Goal: Communication & Community: Answer question/provide support

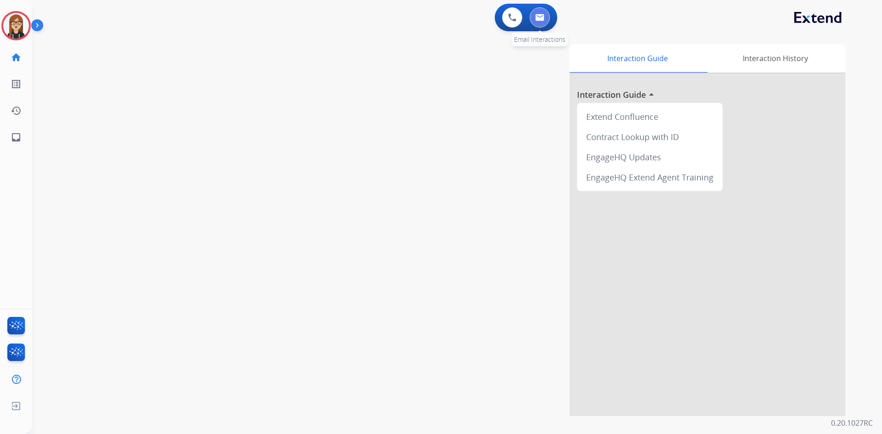
click at [534, 24] on button at bounding box center [539, 17] width 20 height 20
select select "**********"
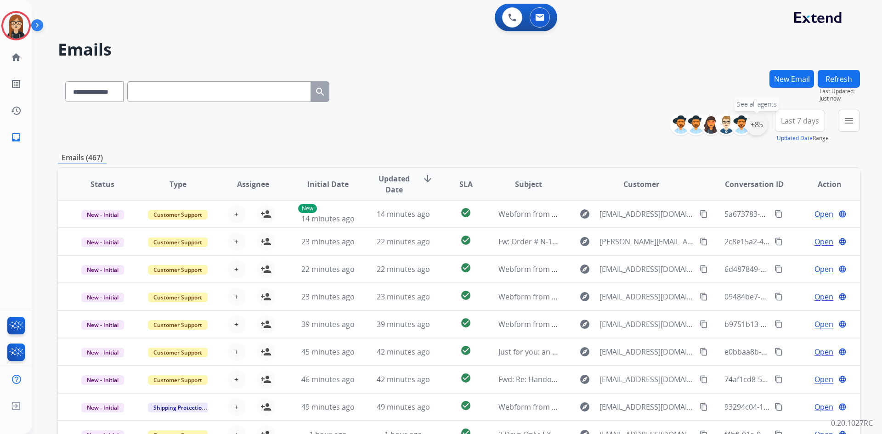
click at [754, 125] on div "+85" at bounding box center [756, 124] width 22 height 22
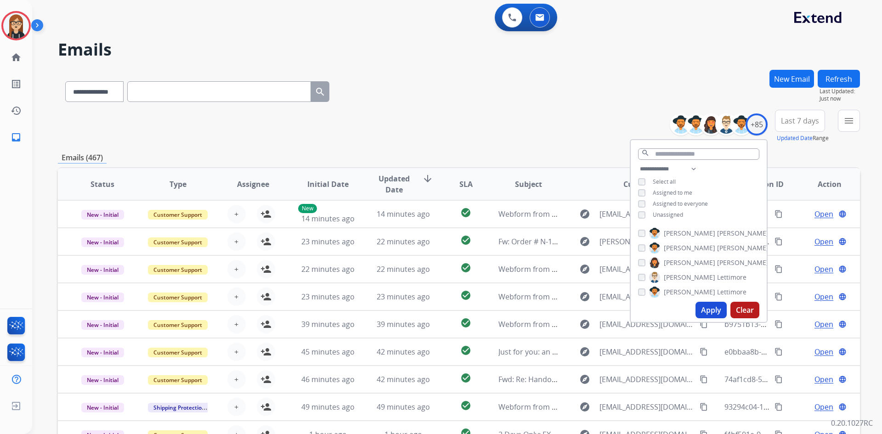
click at [705, 313] on button "Apply" at bounding box center [710, 310] width 31 height 17
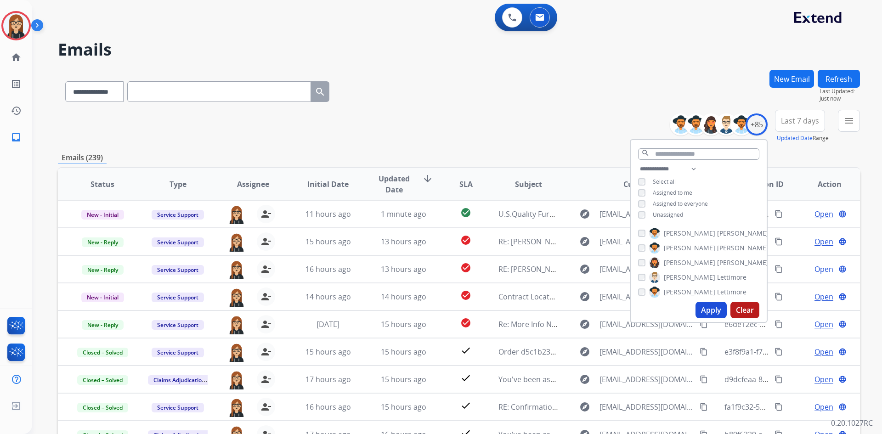
click at [499, 56] on h2 "Emails" at bounding box center [459, 49] width 802 height 18
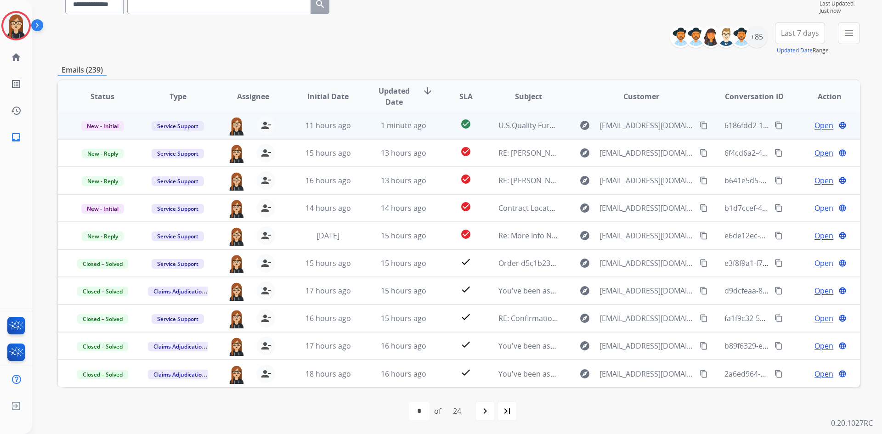
scroll to position [89, 0]
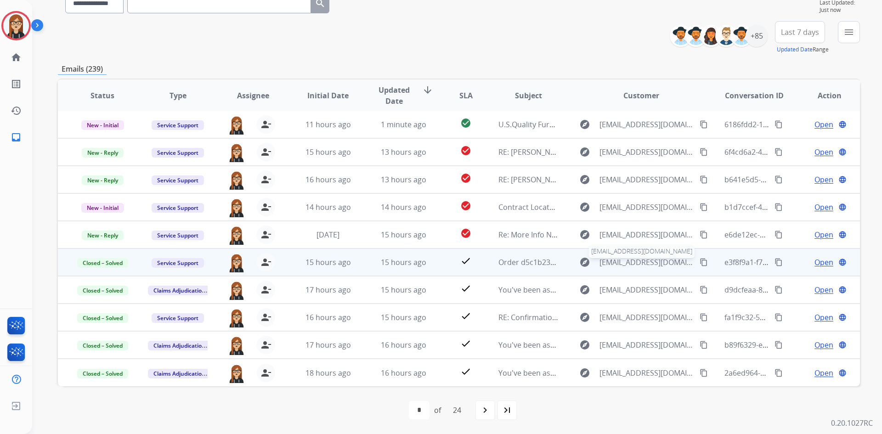
click at [617, 262] on span "[EMAIL_ADDRESS][DOMAIN_NAME]" at bounding box center [646, 262] width 95 height 11
type input "**********"
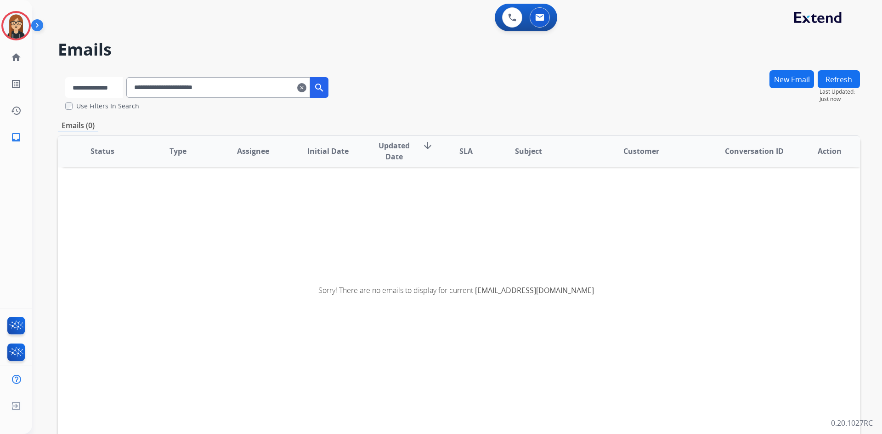
click at [109, 88] on select "**********" at bounding box center [93, 87] width 57 height 21
click at [65, 77] on select "**********" at bounding box center [93, 87] width 57 height 21
click at [259, 87] on input "**********" at bounding box center [219, 87] width 184 height 21
click at [236, 89] on input "**********" at bounding box center [219, 87] width 184 height 21
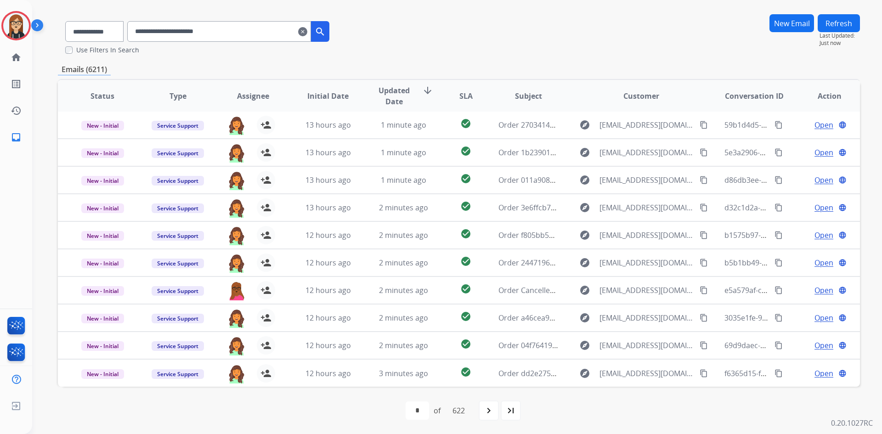
scroll to position [56, 0]
click at [490, 414] on mat-icon "navigate_next" at bounding box center [488, 410] width 11 height 11
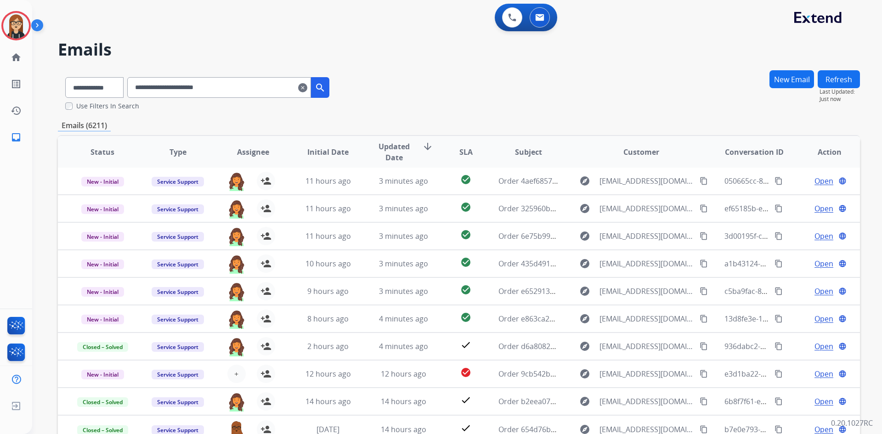
scroll to position [46, 0]
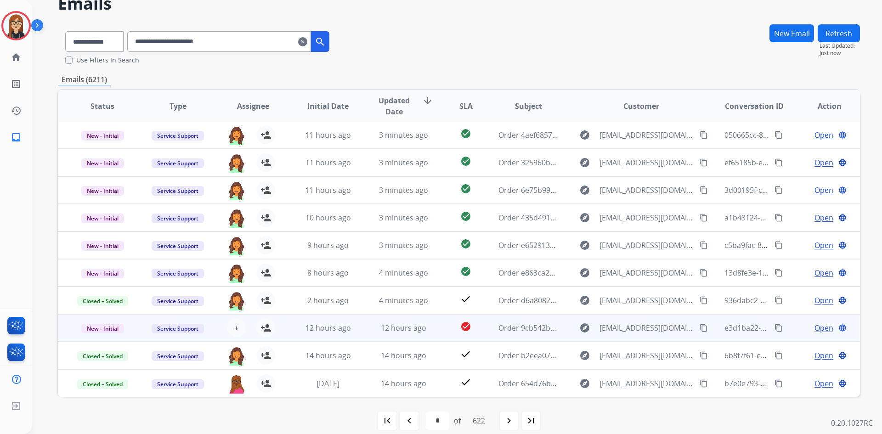
click at [820, 327] on span "Open" at bounding box center [823, 327] width 19 height 11
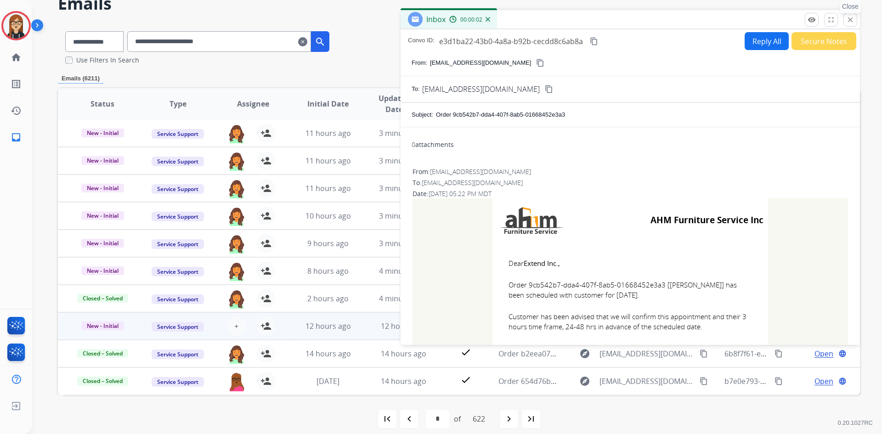
click at [848, 24] on button "close Close" at bounding box center [850, 20] width 14 height 14
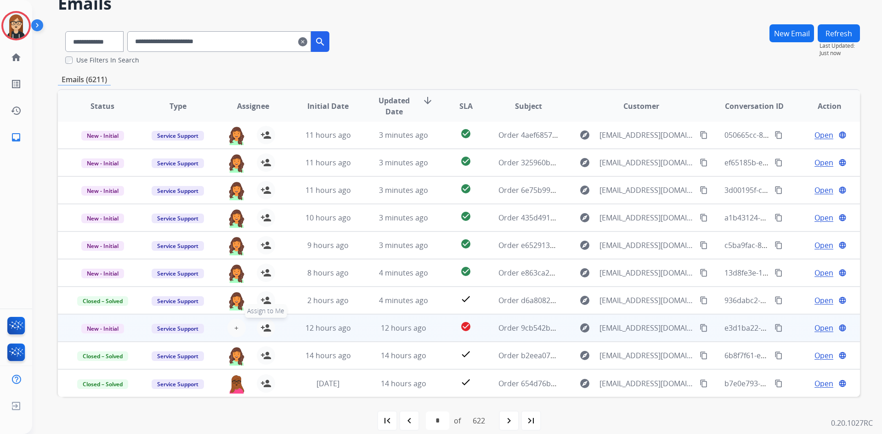
click at [264, 327] on mat-icon "person_add" at bounding box center [265, 327] width 11 height 11
click at [107, 325] on span "New - Initial" at bounding box center [102, 329] width 43 height 10
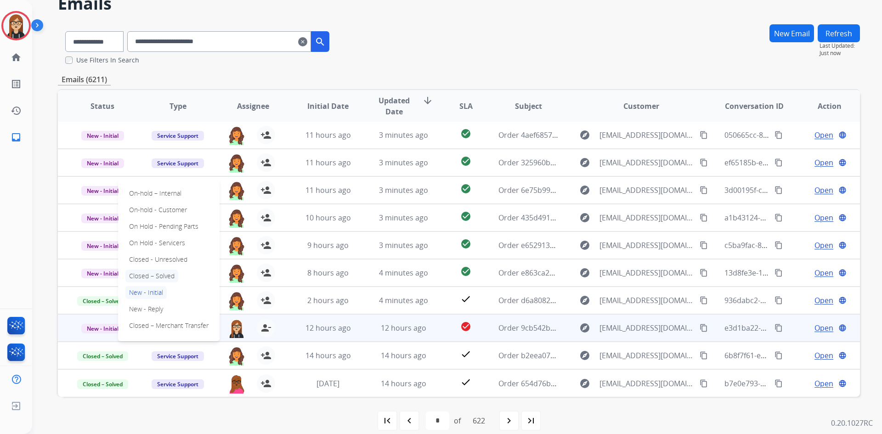
click at [149, 276] on p "Closed – Solved" at bounding box center [151, 276] width 53 height 13
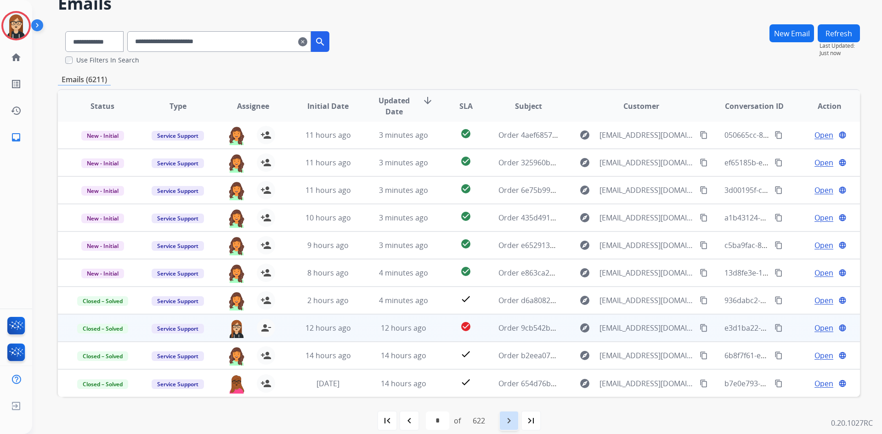
click at [508, 421] on mat-icon "navigate_next" at bounding box center [508, 420] width 11 height 11
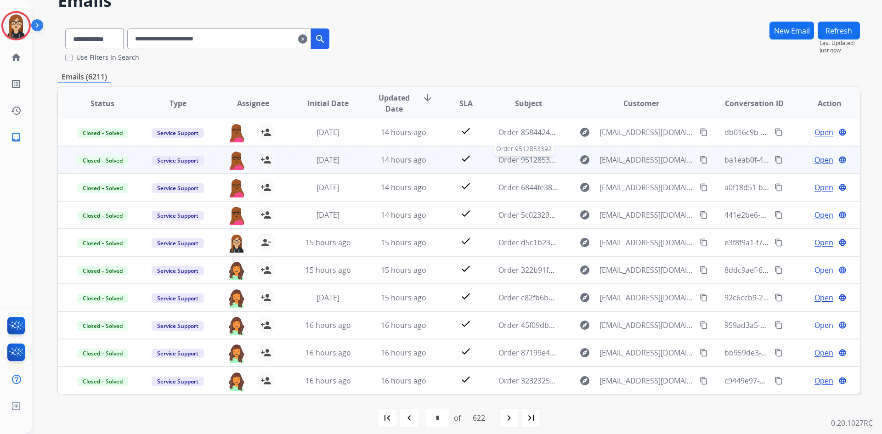
scroll to position [56, 0]
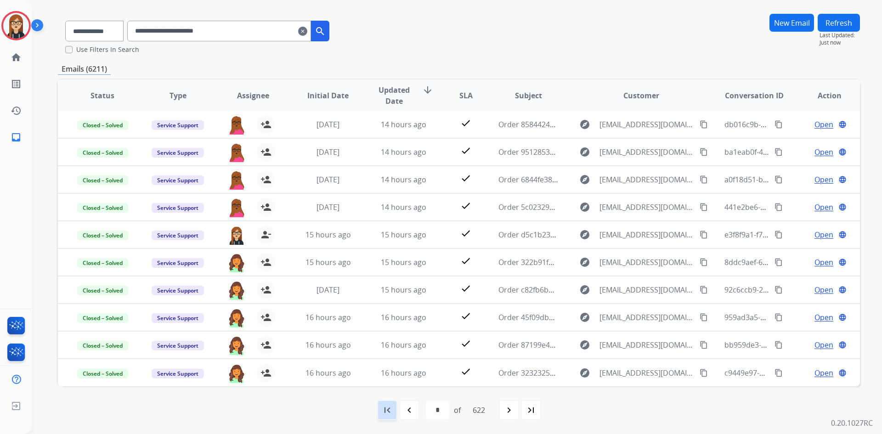
click at [387, 411] on mat-icon "first_page" at bounding box center [387, 410] width 11 height 11
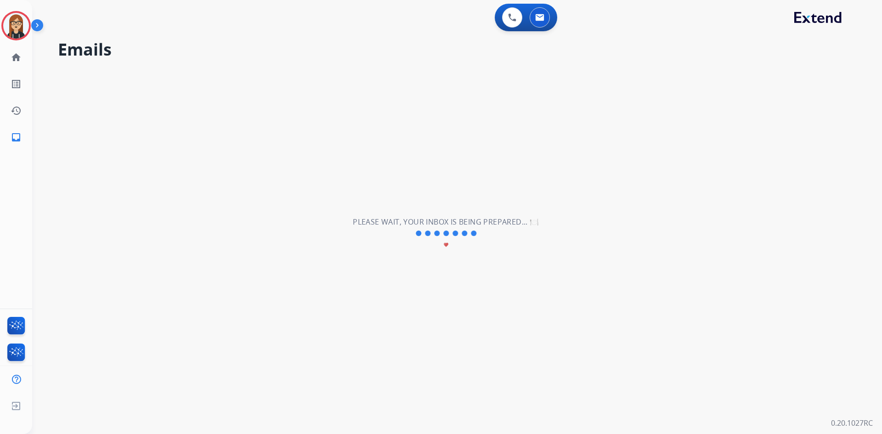
scroll to position [0, 0]
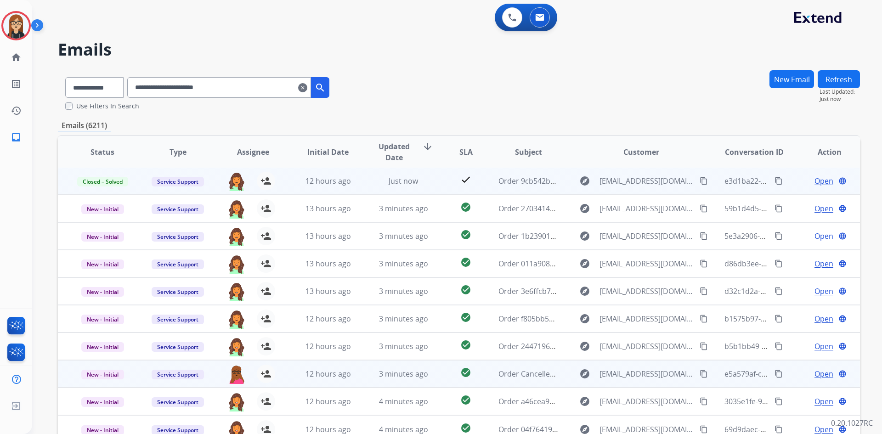
click at [820, 373] on span "Open" at bounding box center [823, 373] width 19 height 11
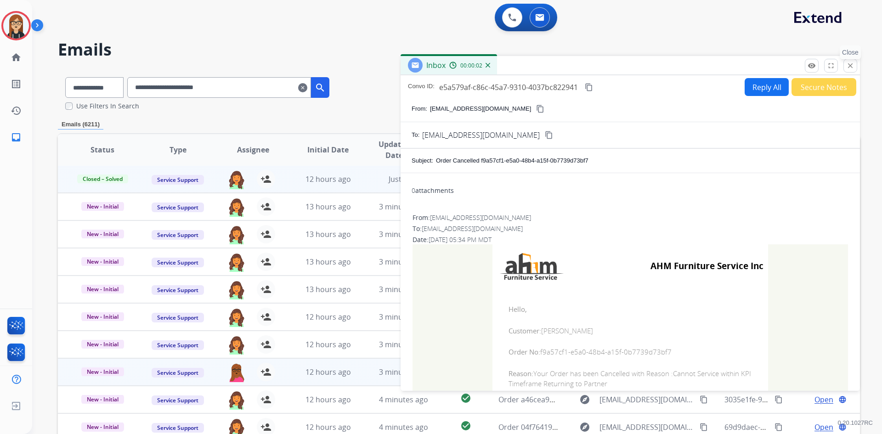
click at [848, 66] on mat-icon "close" at bounding box center [850, 66] width 8 height 8
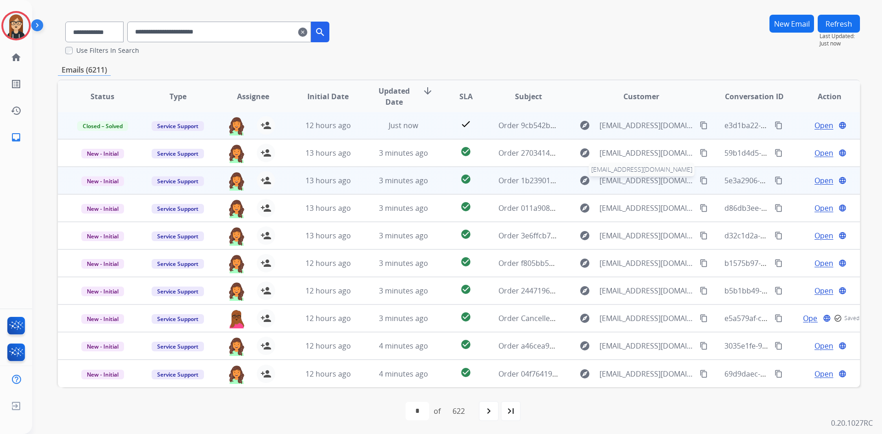
scroll to position [56, 0]
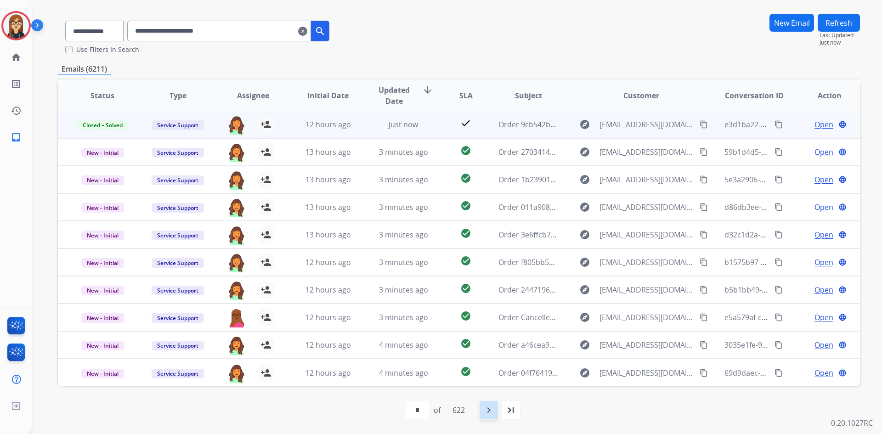
click at [493, 417] on div "navigate_next" at bounding box center [488, 410] width 20 height 20
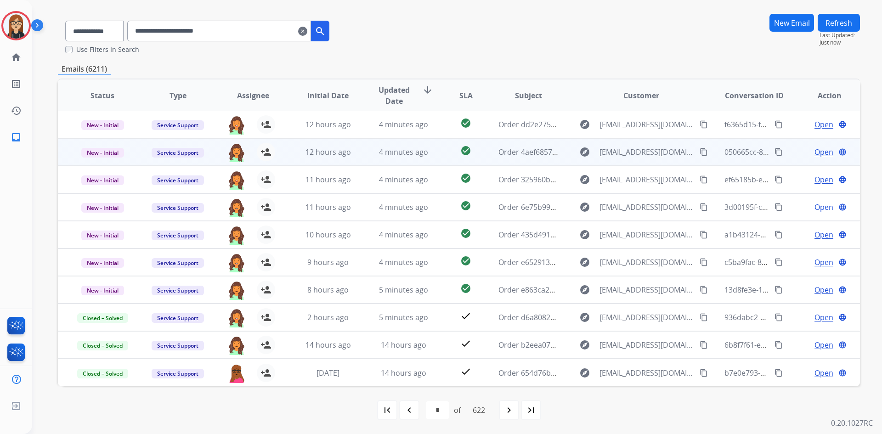
scroll to position [0, 0]
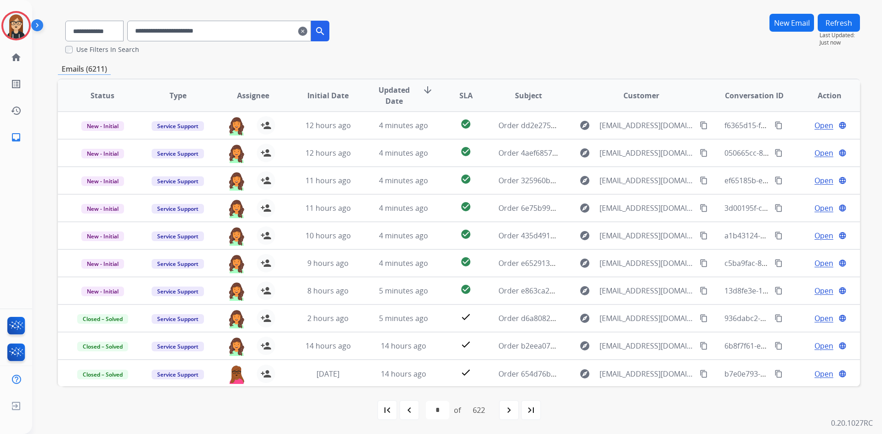
click at [307, 34] on mat-icon "clear" at bounding box center [302, 31] width 9 height 11
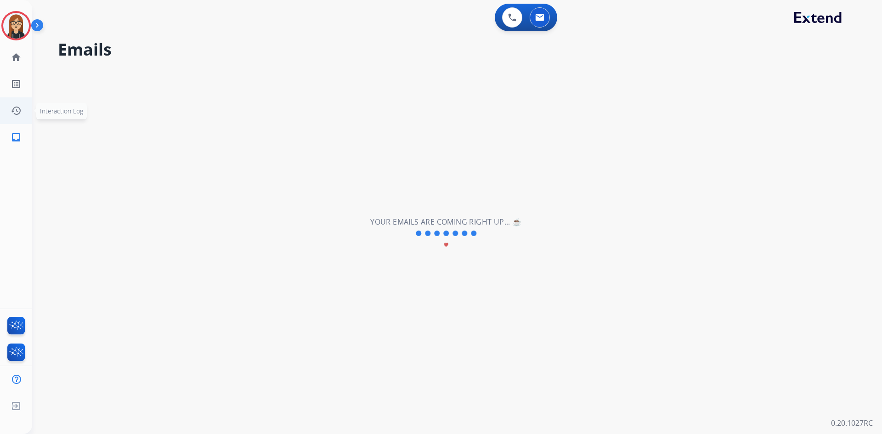
select select "**********"
select select "*"
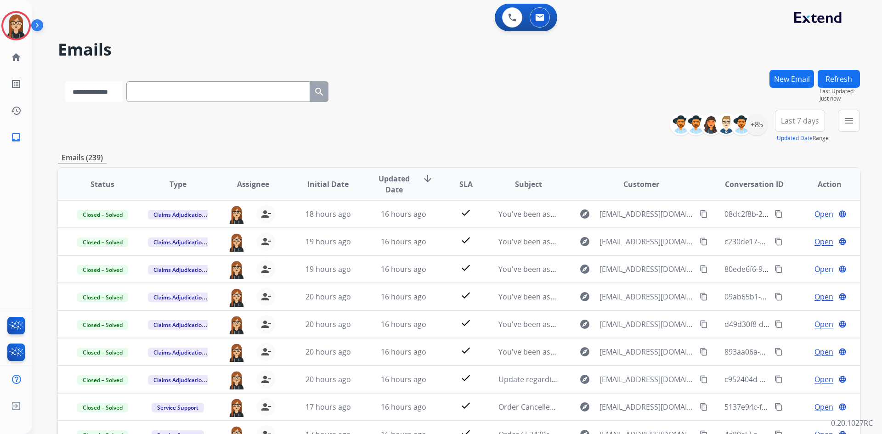
drag, startPoint x: 101, startPoint y: 96, endPoint x: 101, endPoint y: 101, distance: 5.5
click at [101, 96] on select "**********" at bounding box center [93, 91] width 57 height 21
select select "**********"
click at [65, 81] on select "**********" at bounding box center [93, 91] width 57 height 21
click at [170, 82] on input "text" at bounding box center [219, 91] width 184 height 21
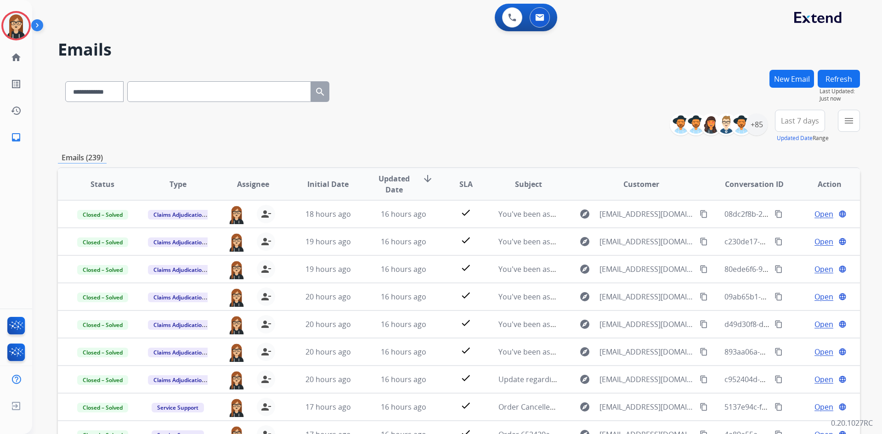
paste input "**********"
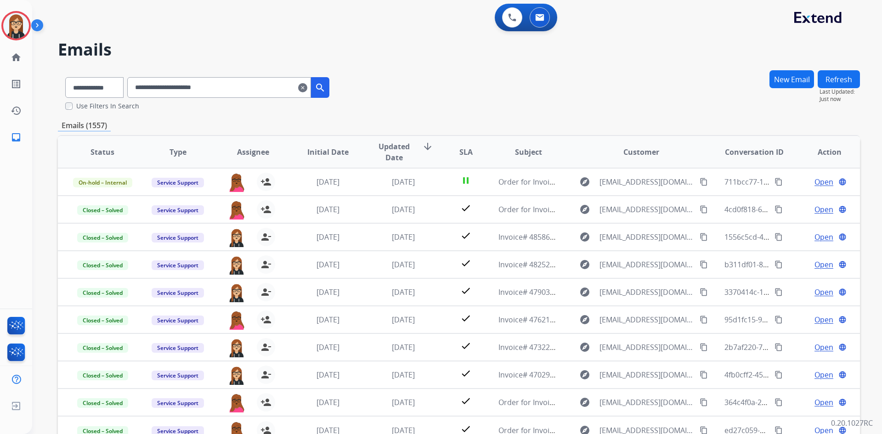
click at [177, 88] on input "**********" at bounding box center [219, 87] width 184 height 21
paste input "*******"
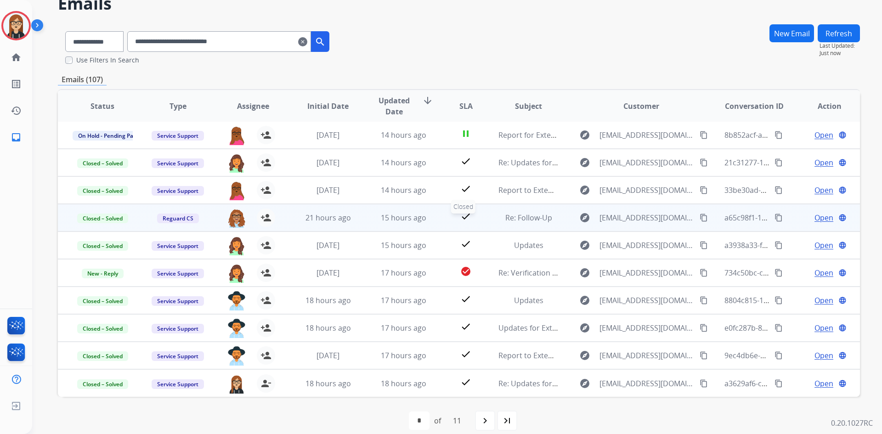
scroll to position [56, 0]
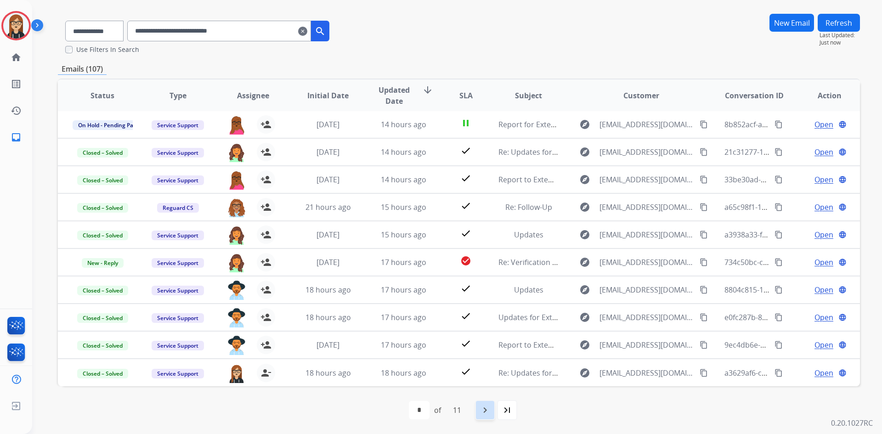
click at [488, 411] on mat-icon "navigate_next" at bounding box center [484, 410] width 11 height 11
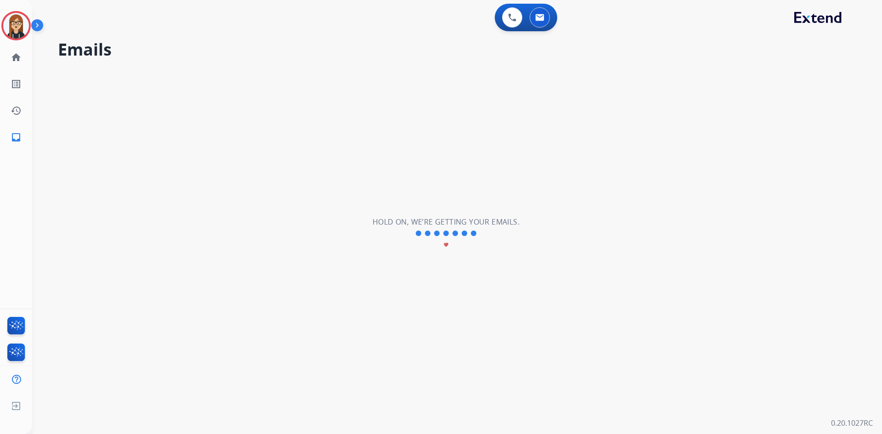
scroll to position [0, 0]
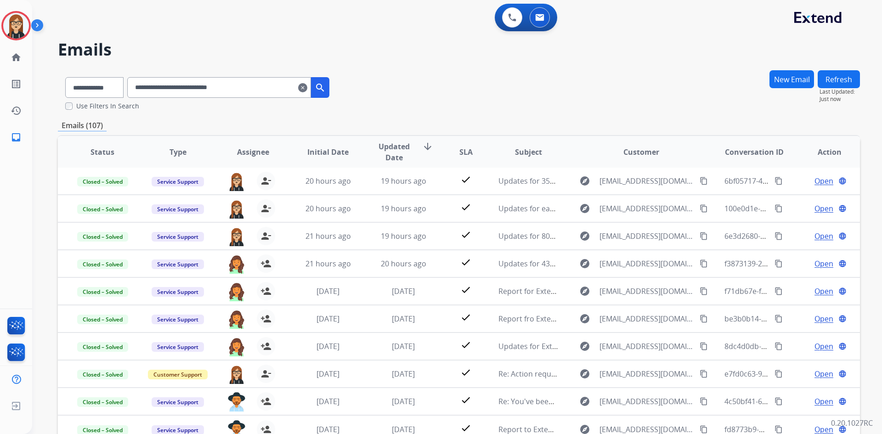
click at [185, 87] on input "**********" at bounding box center [219, 87] width 184 height 21
paste input "text"
type input "**********"
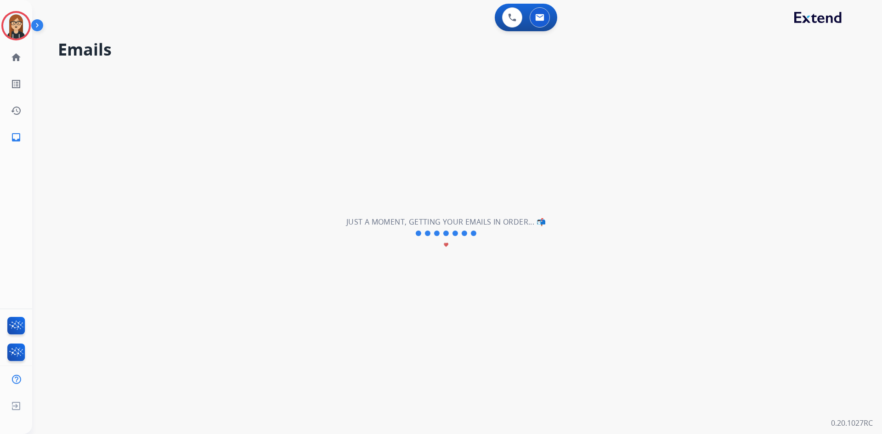
select select "*"
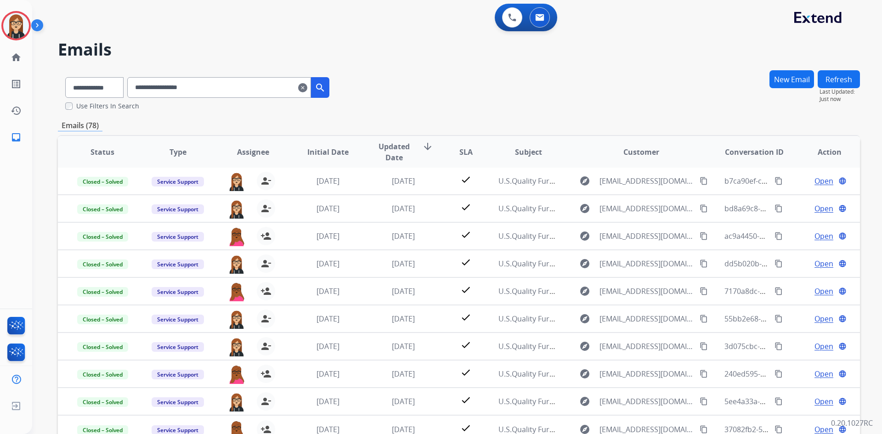
click at [243, 87] on input "**********" at bounding box center [219, 87] width 184 height 21
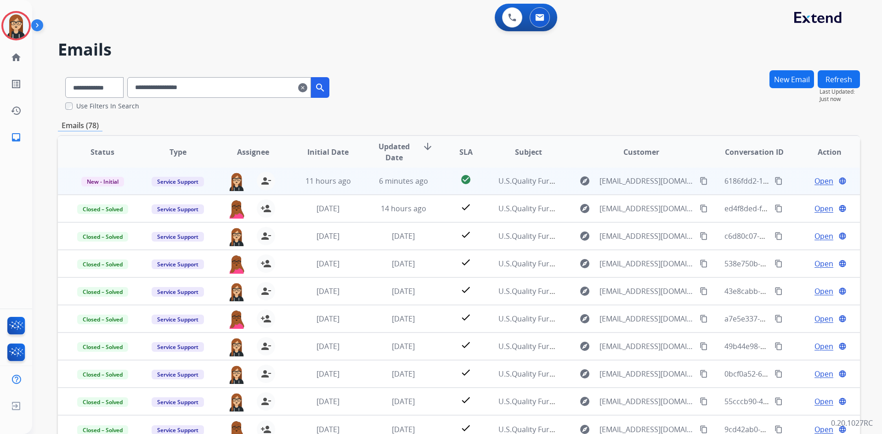
click at [814, 182] on span "Open" at bounding box center [823, 180] width 19 height 11
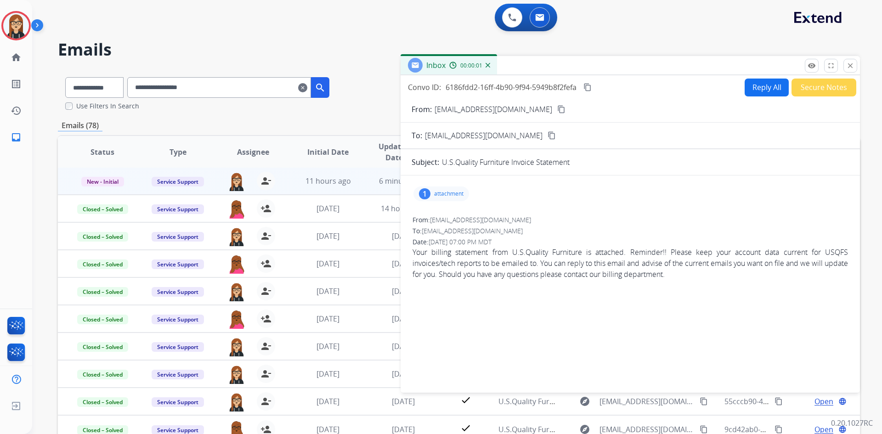
click at [441, 194] on p "attachment" at bounding box center [448, 193] width 29 height 7
click at [513, 211] on mat-icon "download" at bounding box center [516, 215] width 8 height 8
click at [849, 68] on mat-icon "close" at bounding box center [850, 66] width 8 height 8
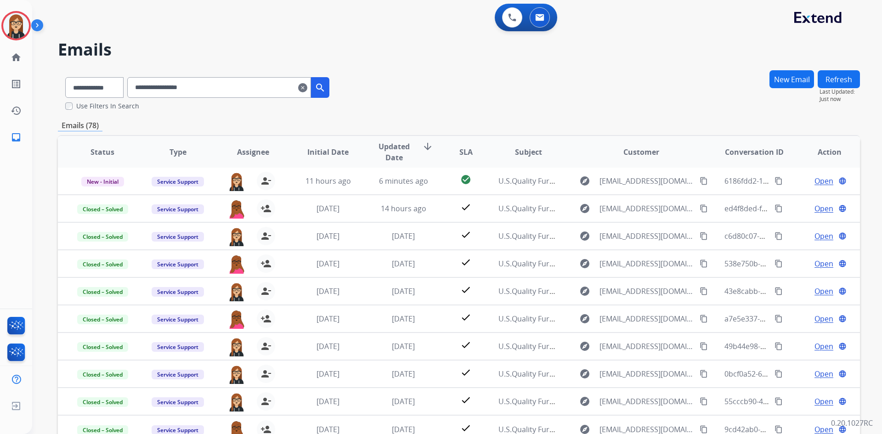
click at [166, 84] on input "**********" at bounding box center [219, 87] width 184 height 21
paste input "*"
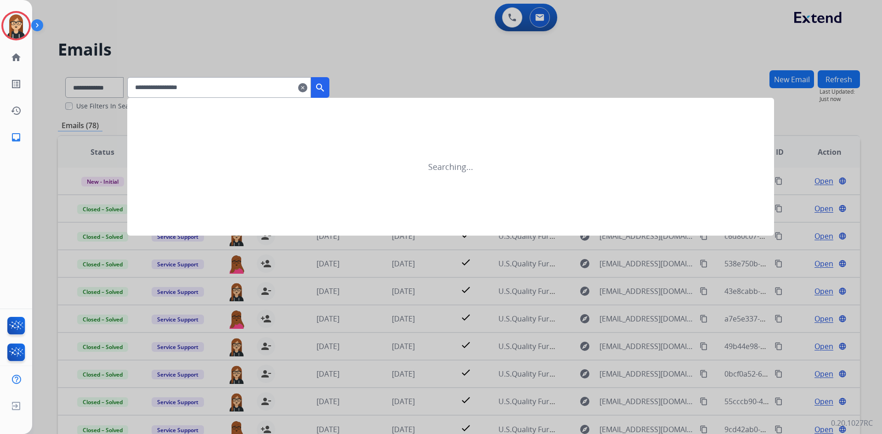
type input "**********"
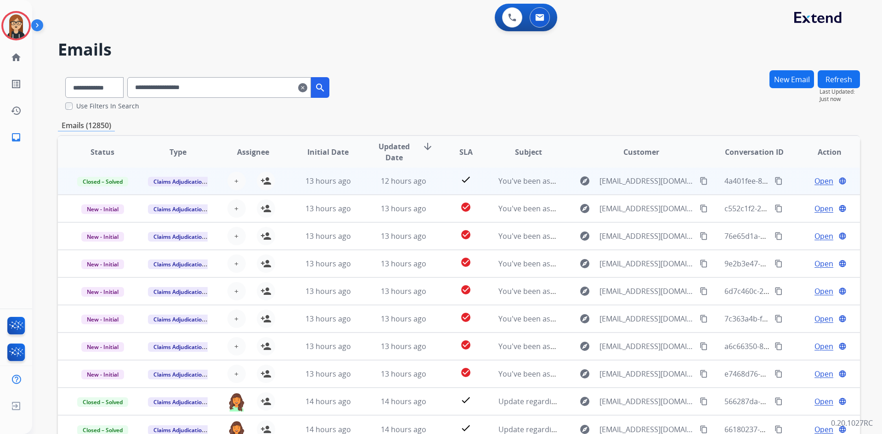
click at [814, 179] on span "Open" at bounding box center [823, 180] width 19 height 11
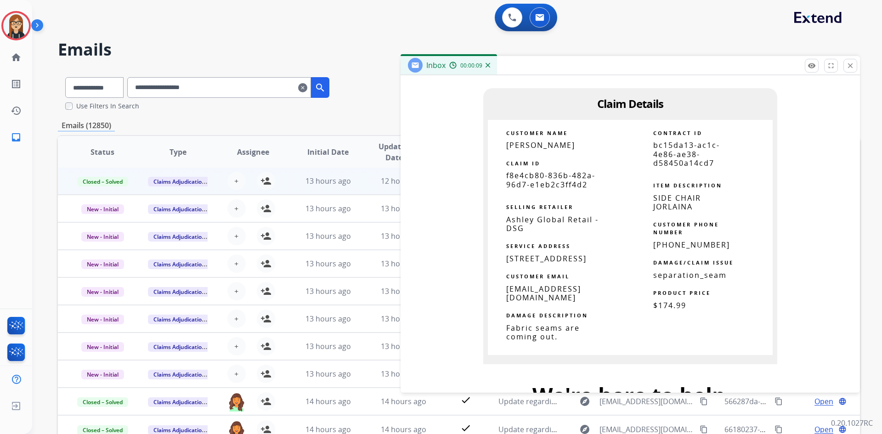
scroll to position [551, 0]
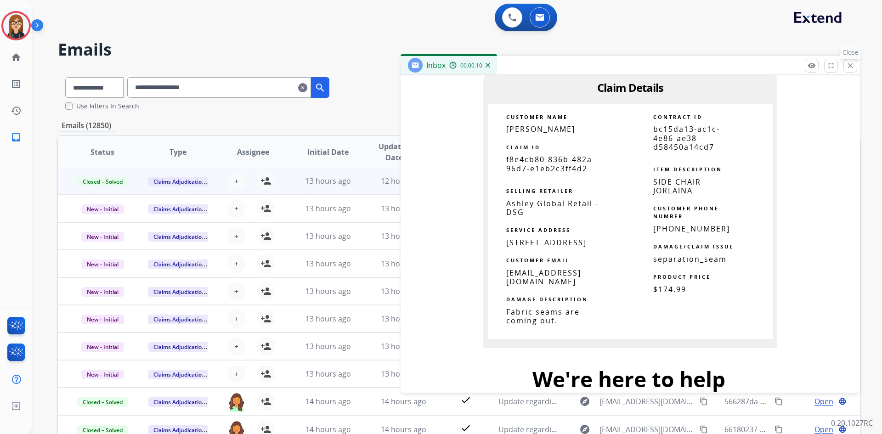
click at [848, 67] on mat-icon "close" at bounding box center [850, 66] width 8 height 8
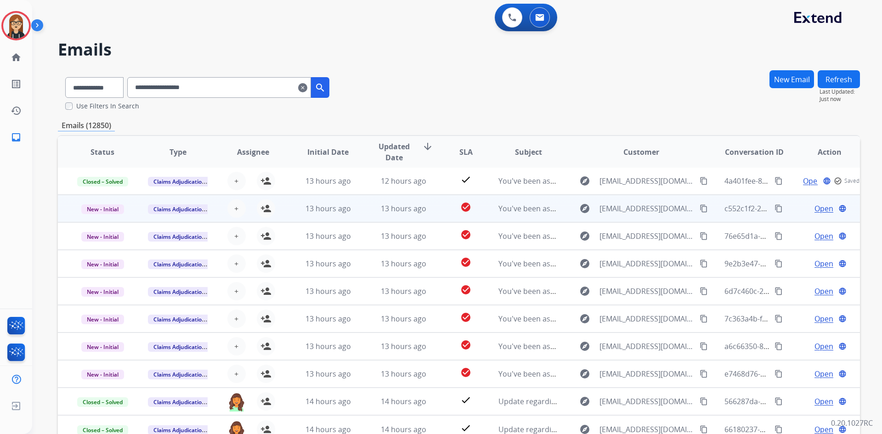
click at [814, 205] on span "Open" at bounding box center [823, 208] width 19 height 11
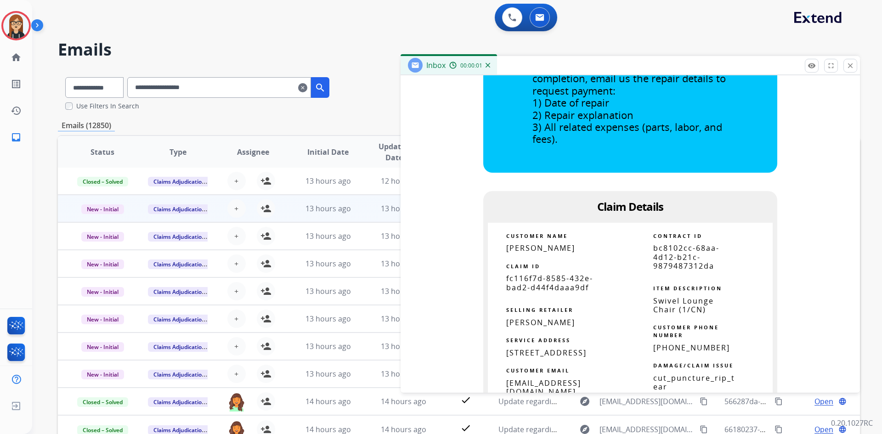
scroll to position [459, 0]
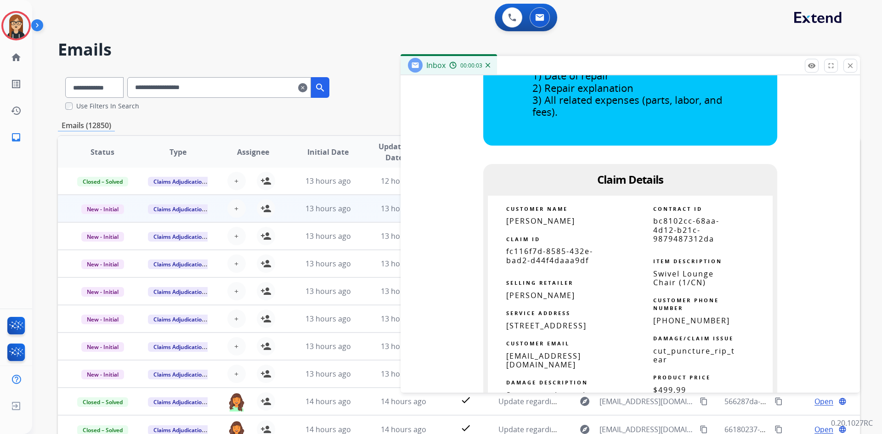
click at [847, 67] on mat-icon "close" at bounding box center [850, 66] width 8 height 8
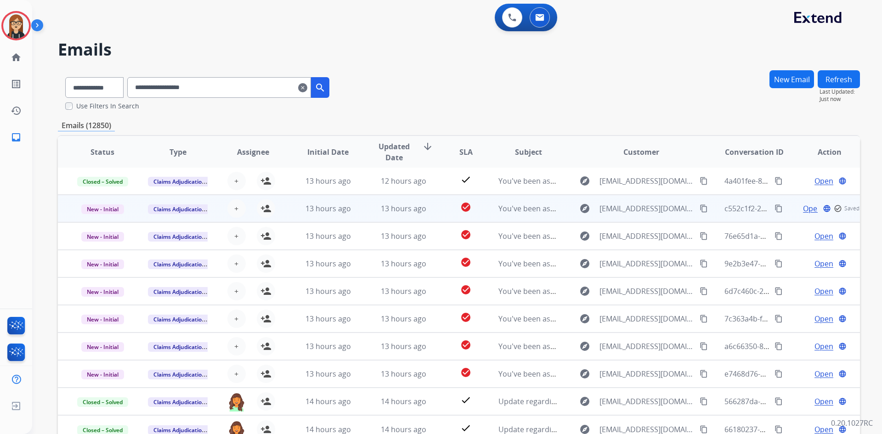
drag, startPoint x: 268, startPoint y: 203, endPoint x: 276, endPoint y: 205, distance: 7.9
click at [268, 203] on mat-icon "person_add" at bounding box center [265, 208] width 11 height 11
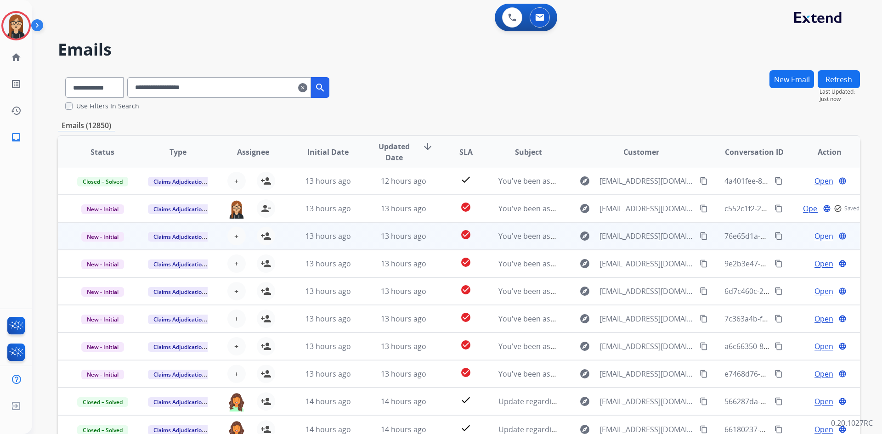
click at [814, 236] on span "Open" at bounding box center [823, 236] width 19 height 11
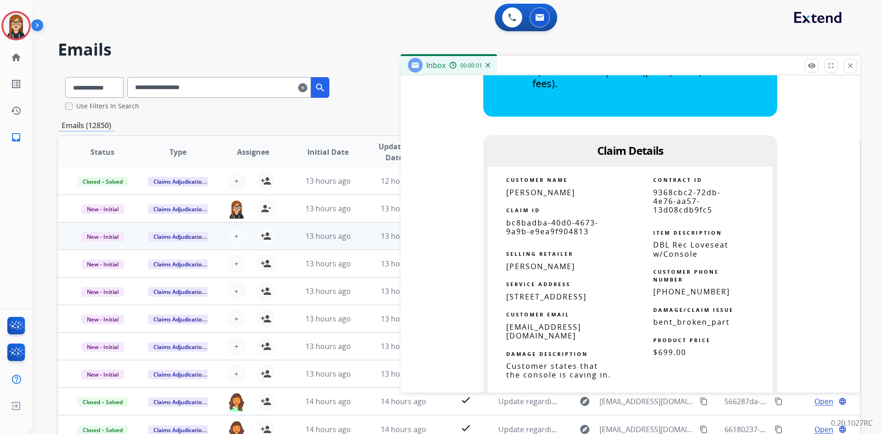
scroll to position [505, 0]
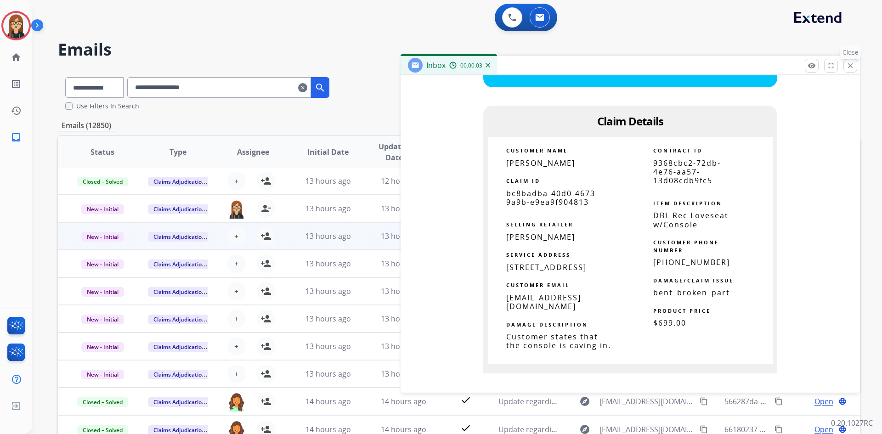
click at [845, 62] on button "close Close" at bounding box center [850, 66] width 14 height 14
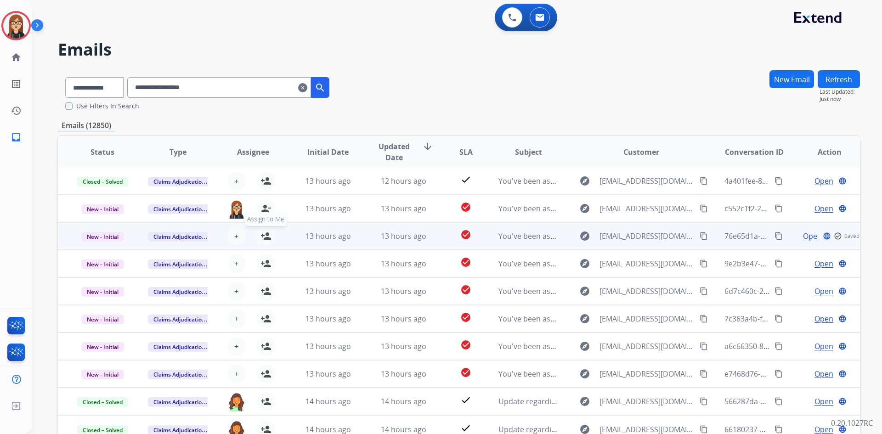
click at [263, 234] on mat-icon "person_add" at bounding box center [265, 236] width 11 height 11
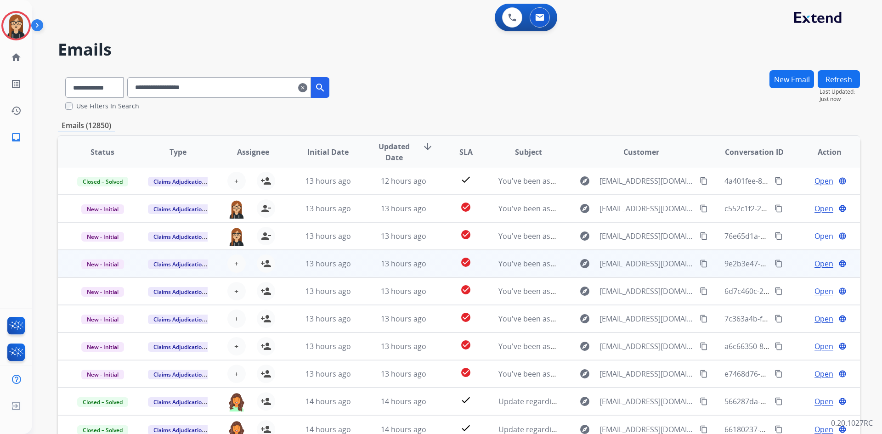
click at [814, 264] on span "Open" at bounding box center [823, 263] width 19 height 11
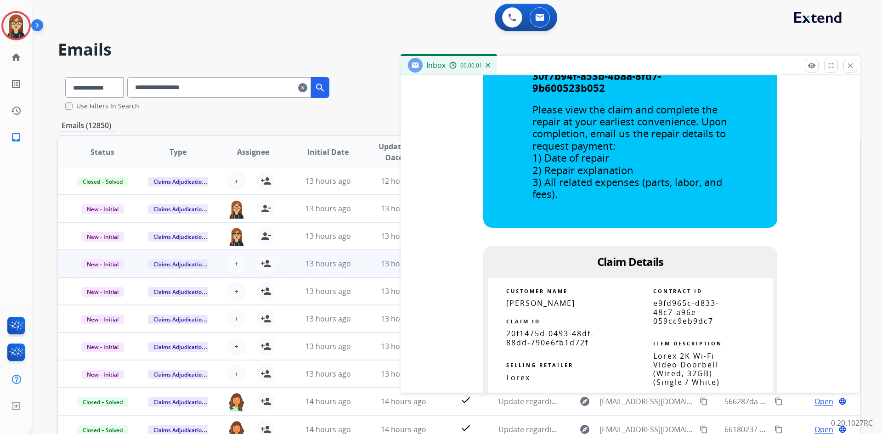
scroll to position [551, 0]
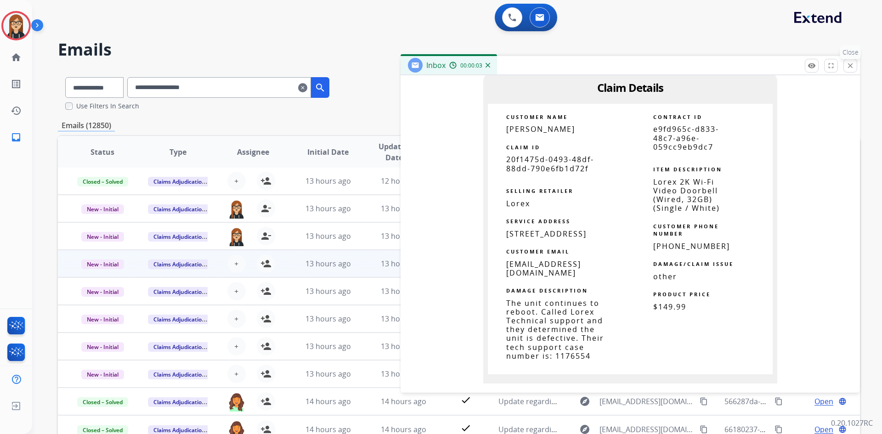
click at [851, 64] on mat-icon "close" at bounding box center [850, 66] width 8 height 8
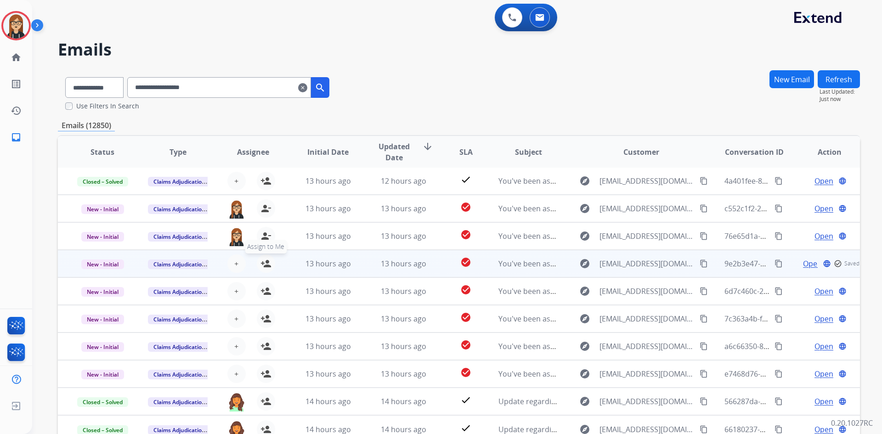
click at [268, 261] on mat-icon "person_add" at bounding box center [265, 263] width 11 height 11
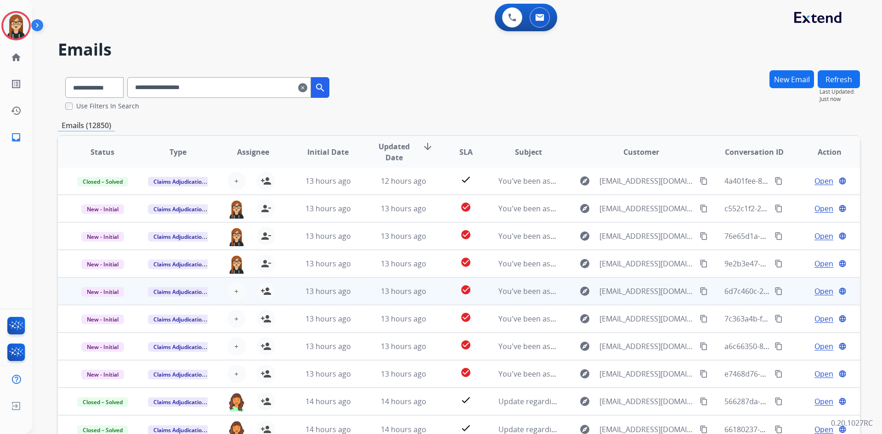
click at [819, 291] on span "Open" at bounding box center [823, 291] width 19 height 11
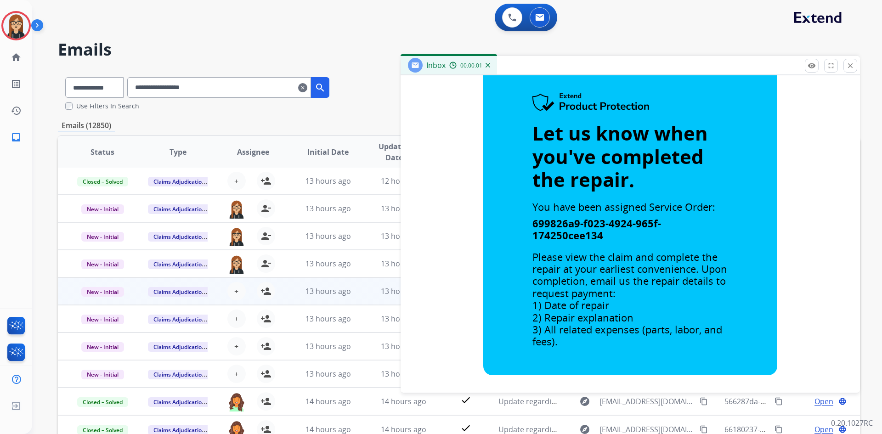
scroll to position [459, 0]
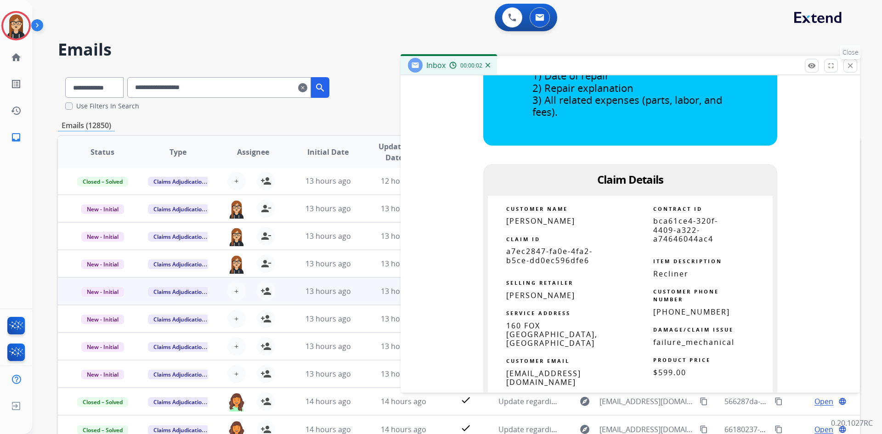
click at [850, 67] on mat-icon "close" at bounding box center [850, 66] width 8 height 8
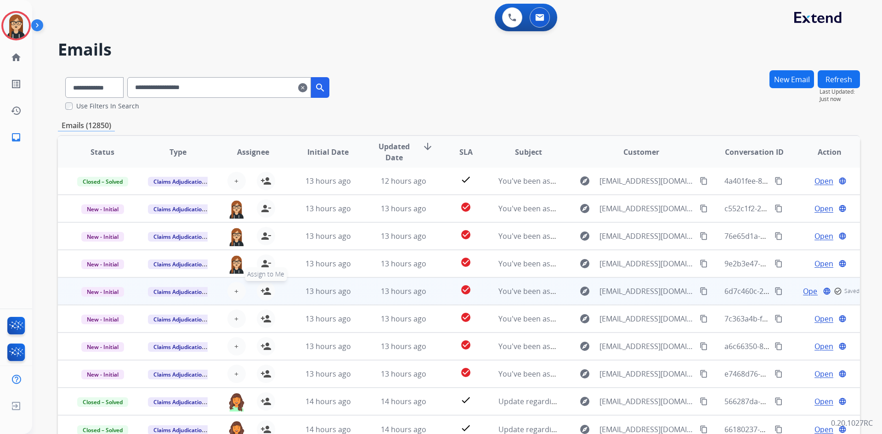
click at [260, 288] on mat-icon "person_add" at bounding box center [265, 291] width 11 height 11
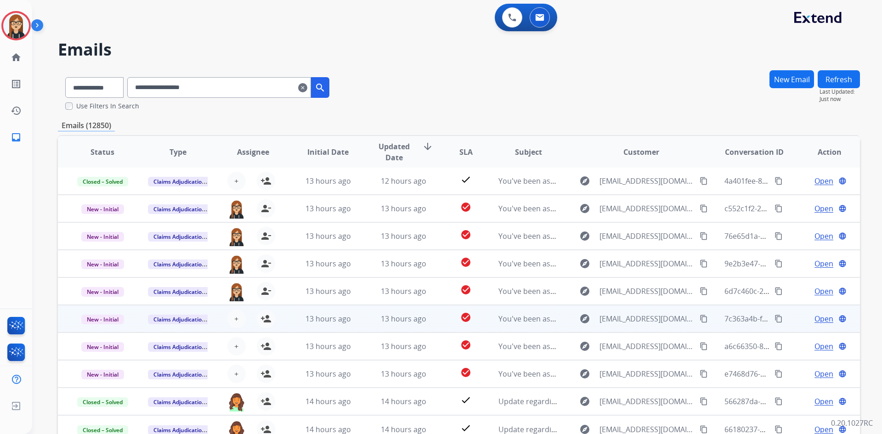
click at [814, 315] on span "Open" at bounding box center [823, 318] width 19 height 11
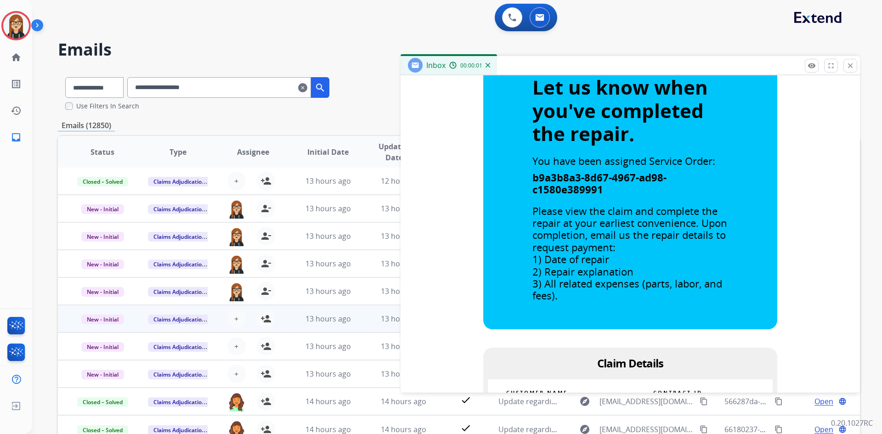
scroll to position [413, 0]
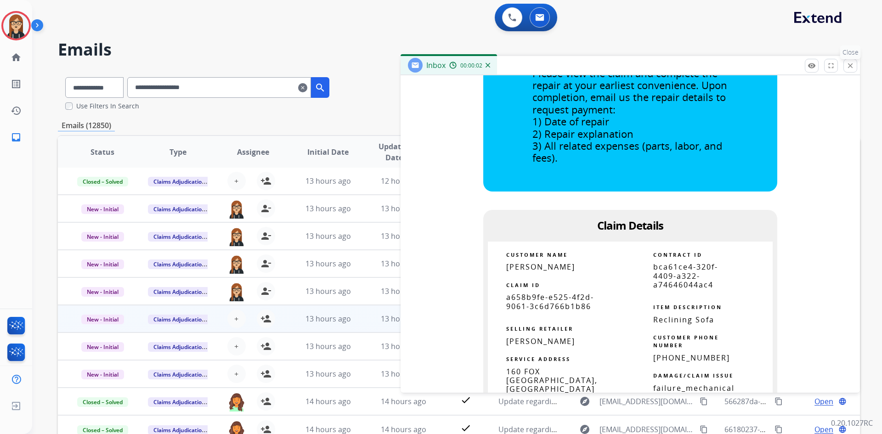
click at [850, 62] on mat-icon "close" at bounding box center [850, 66] width 8 height 8
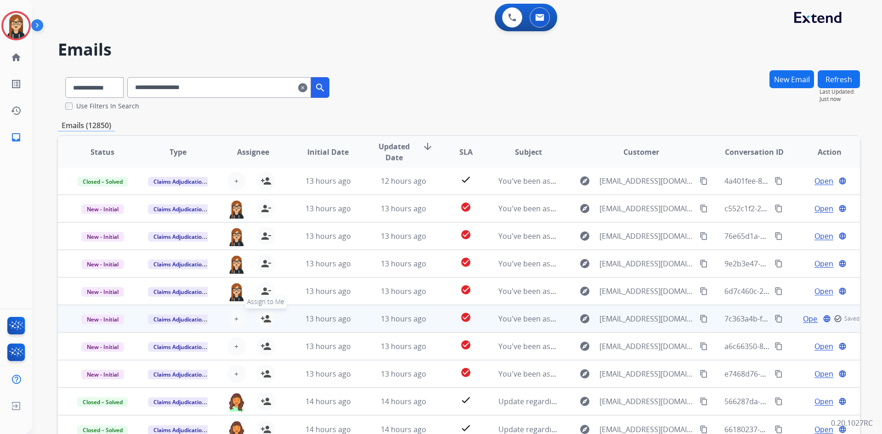
click at [270, 321] on button "person_add Assign to Me" at bounding box center [266, 318] width 18 height 18
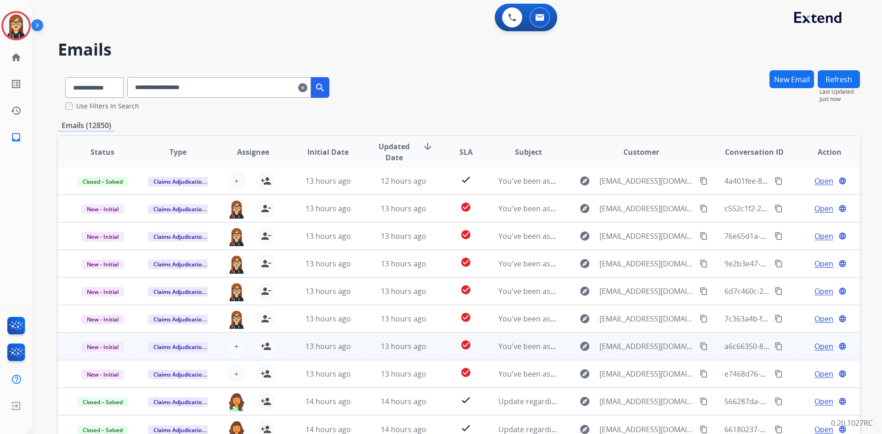
click at [816, 343] on span "Open" at bounding box center [823, 346] width 19 height 11
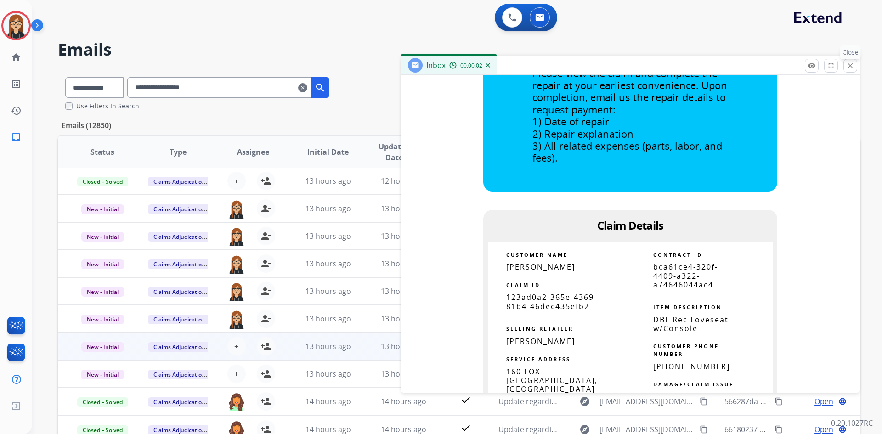
click at [852, 67] on mat-icon "close" at bounding box center [850, 66] width 8 height 8
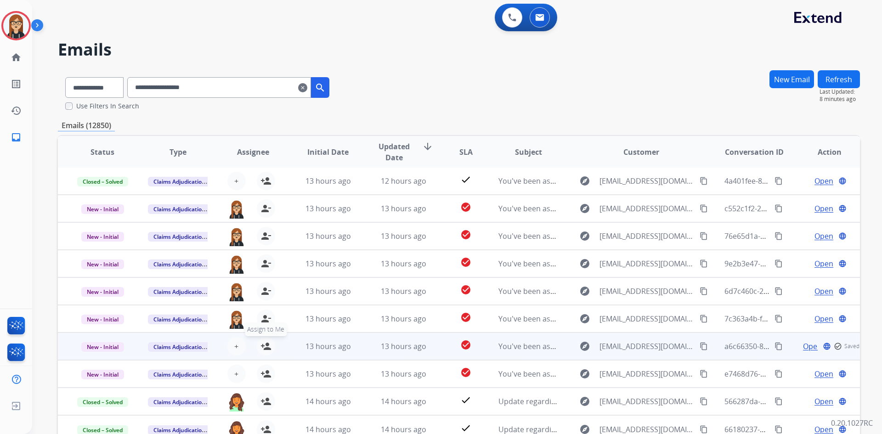
click at [264, 340] on button "person_add Assign to Me" at bounding box center [266, 346] width 18 height 18
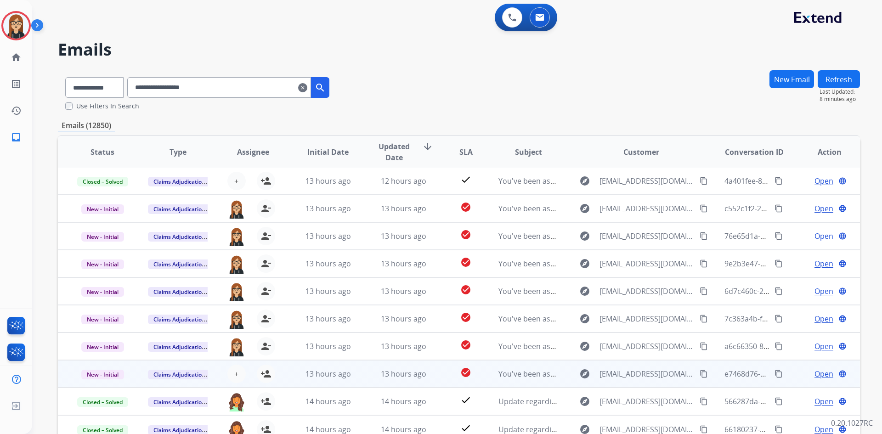
click at [816, 373] on span "Open" at bounding box center [823, 373] width 19 height 11
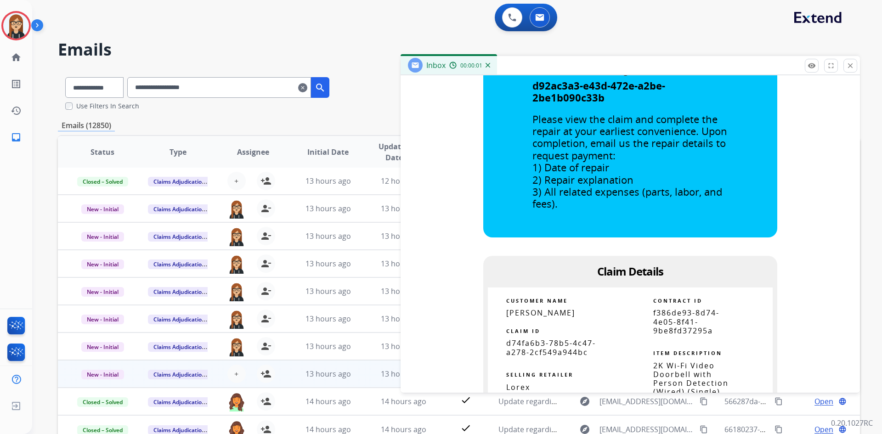
scroll to position [459, 0]
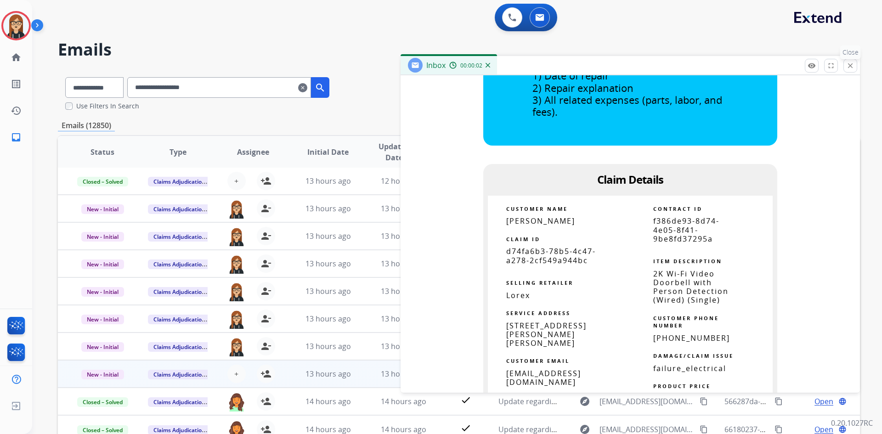
click at [847, 67] on mat-icon "close" at bounding box center [850, 66] width 8 height 8
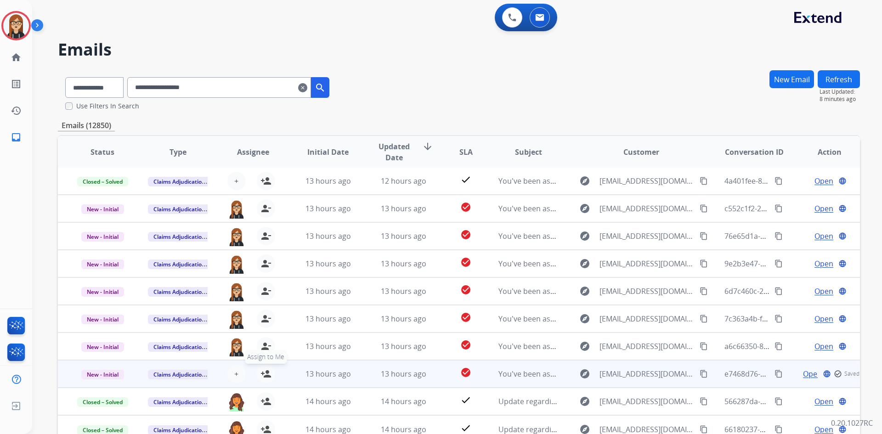
click at [262, 372] on mat-icon "person_add" at bounding box center [265, 373] width 11 height 11
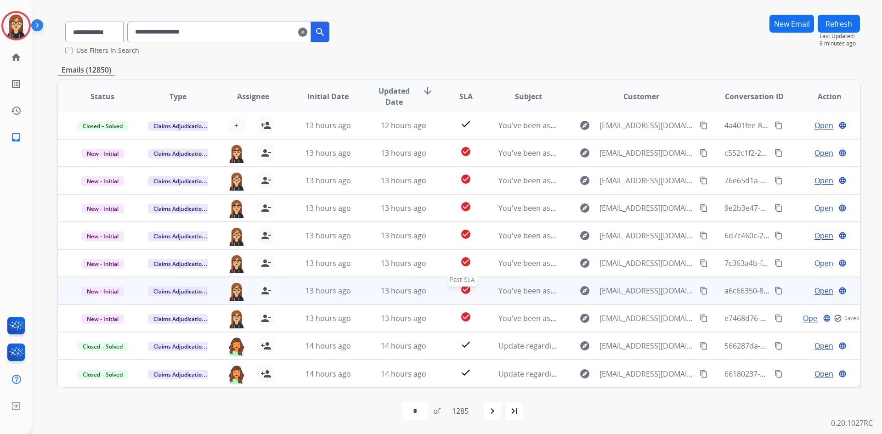
scroll to position [56, 0]
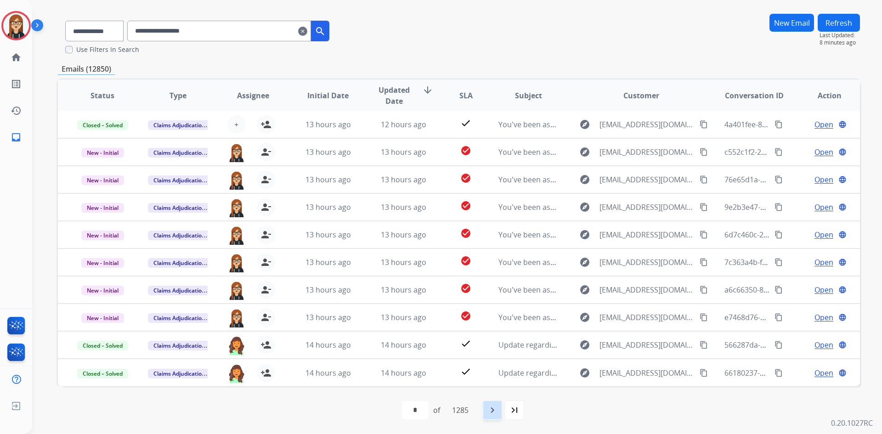
click at [496, 409] on mat-icon "navigate_next" at bounding box center [492, 410] width 11 height 11
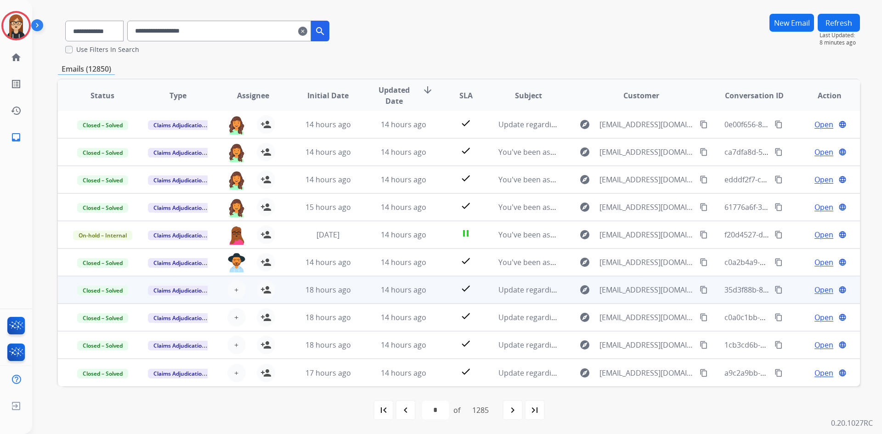
click at [816, 289] on span "Open" at bounding box center [823, 289] width 19 height 11
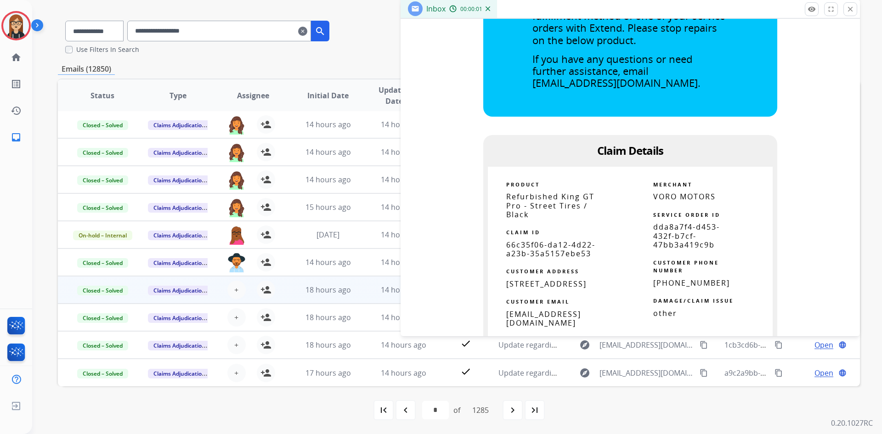
scroll to position [367, 0]
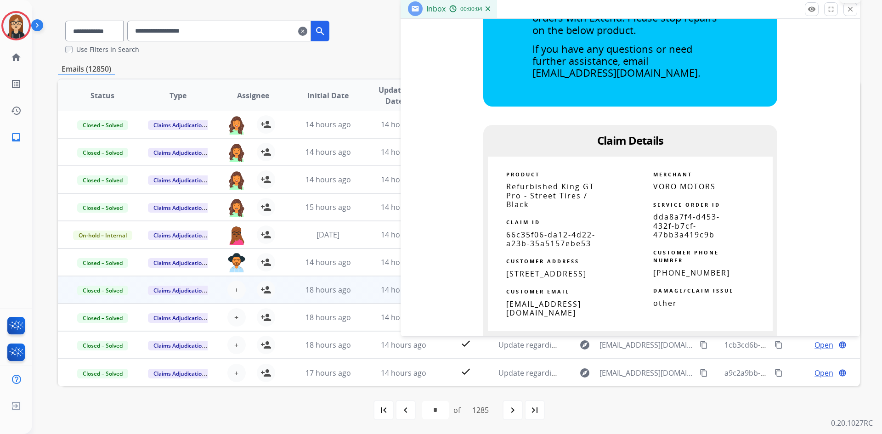
click at [850, 11] on mat-icon "close" at bounding box center [850, 9] width 8 height 8
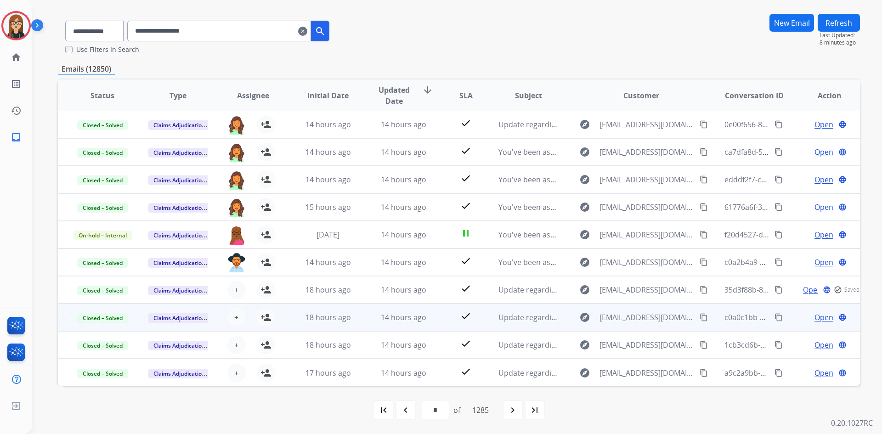
click at [814, 316] on span "Open" at bounding box center [823, 317] width 19 height 11
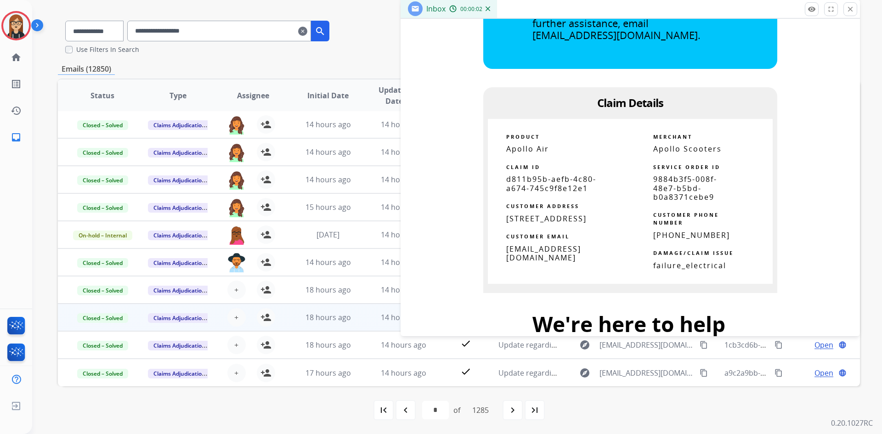
scroll to position [413, 0]
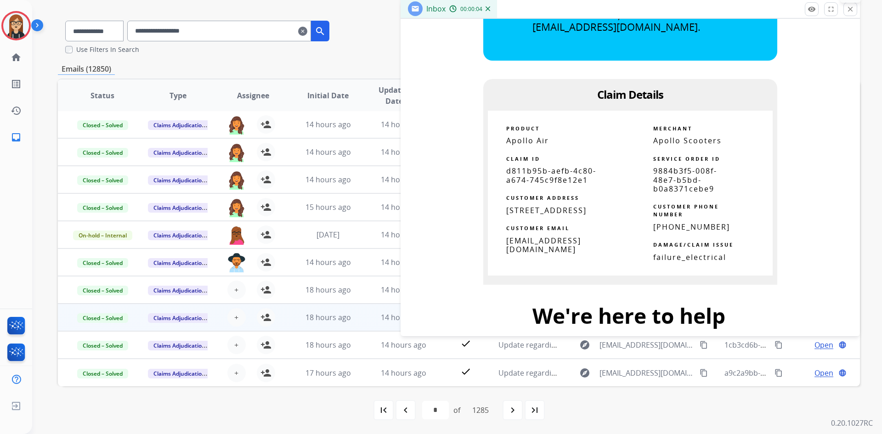
click at [852, 14] on button "close Close" at bounding box center [850, 9] width 14 height 14
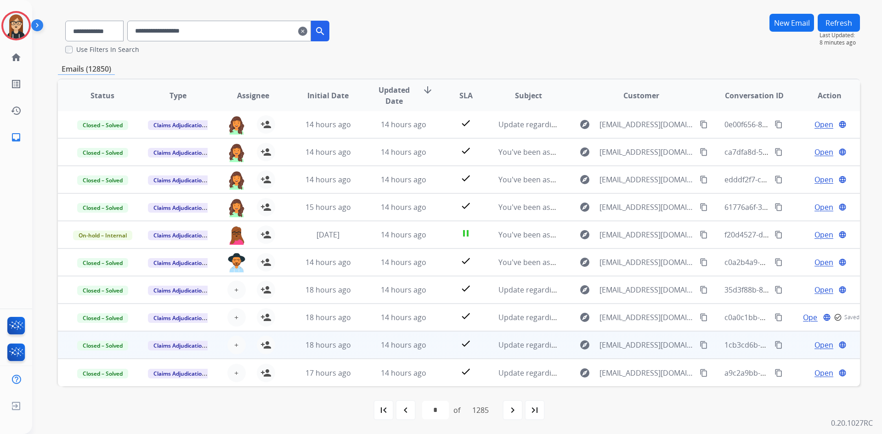
click at [817, 343] on span "Open" at bounding box center [823, 344] width 19 height 11
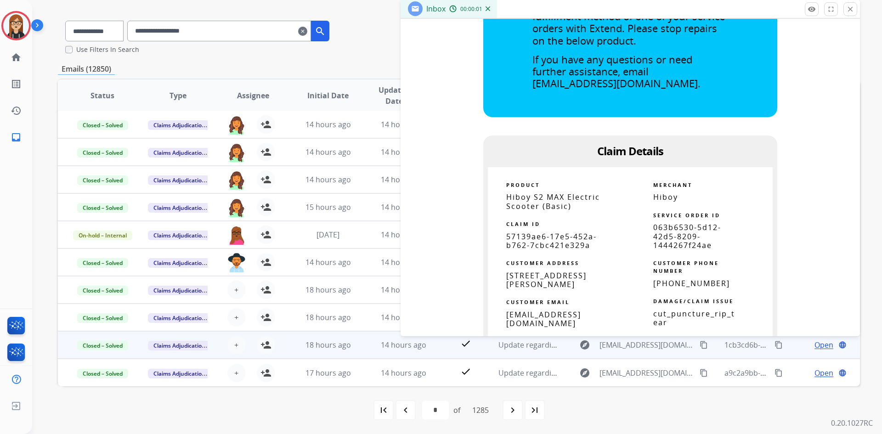
scroll to position [367, 0]
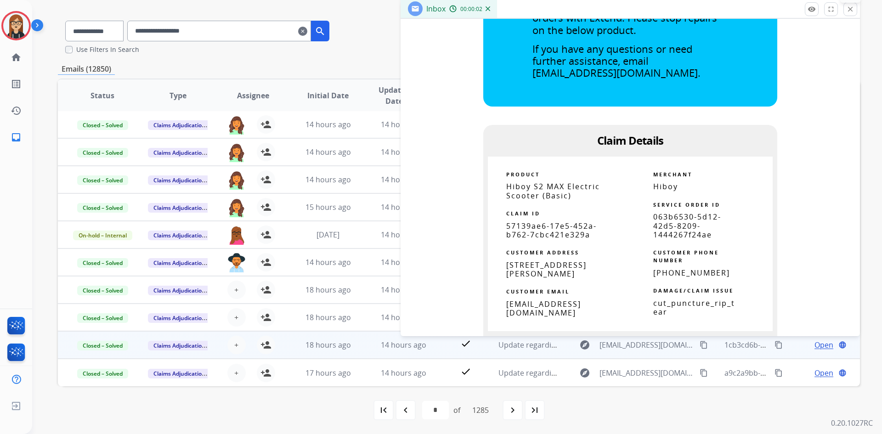
click at [850, 6] on mat-icon "close" at bounding box center [850, 9] width 8 height 8
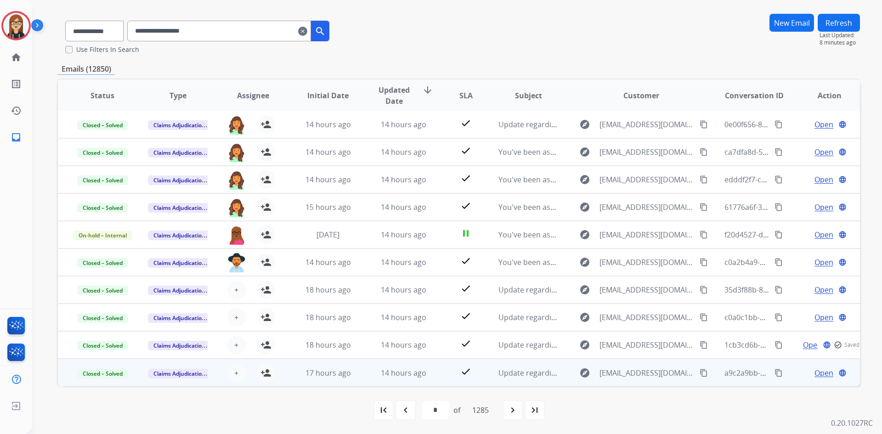
click at [814, 376] on span "Open" at bounding box center [823, 372] width 19 height 11
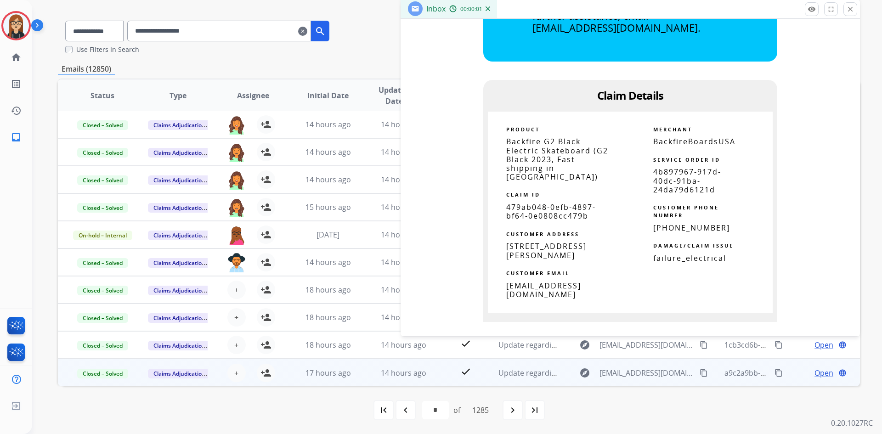
scroll to position [413, 0]
click at [851, 11] on mat-icon "close" at bounding box center [850, 9] width 8 height 8
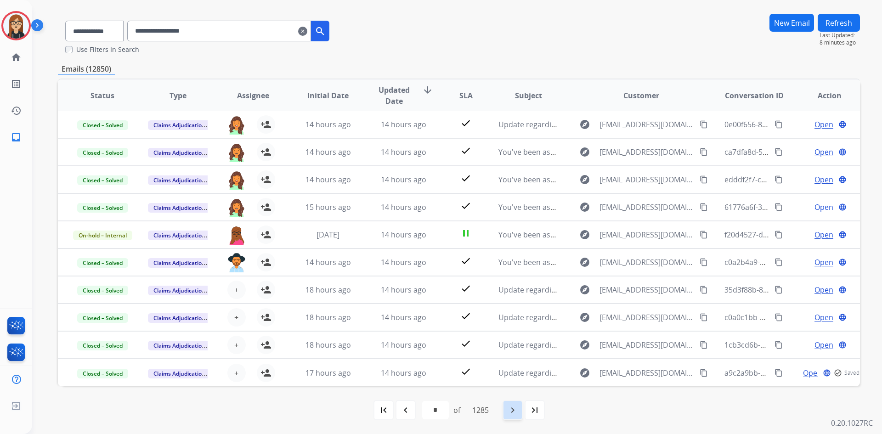
click at [511, 410] on mat-icon "navigate_next" at bounding box center [512, 410] width 11 height 11
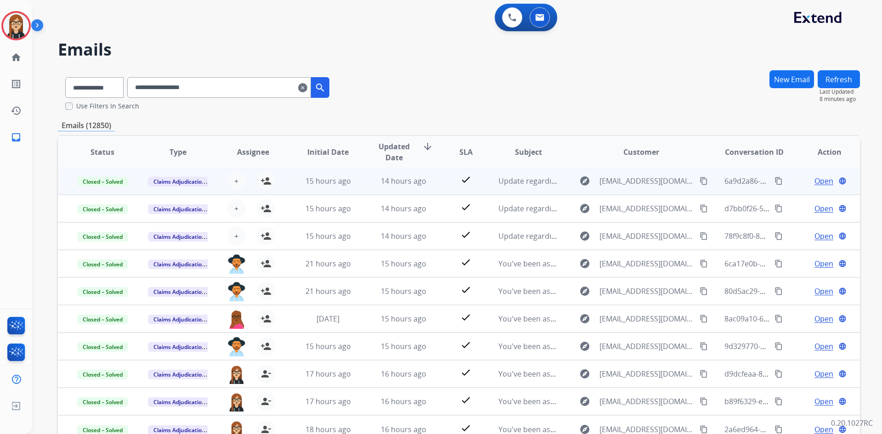
click at [823, 179] on span "Open" at bounding box center [823, 180] width 19 height 11
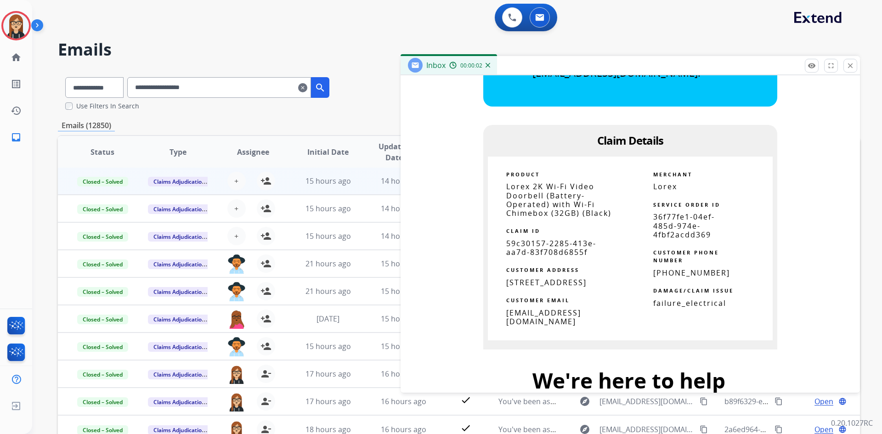
scroll to position [413, 0]
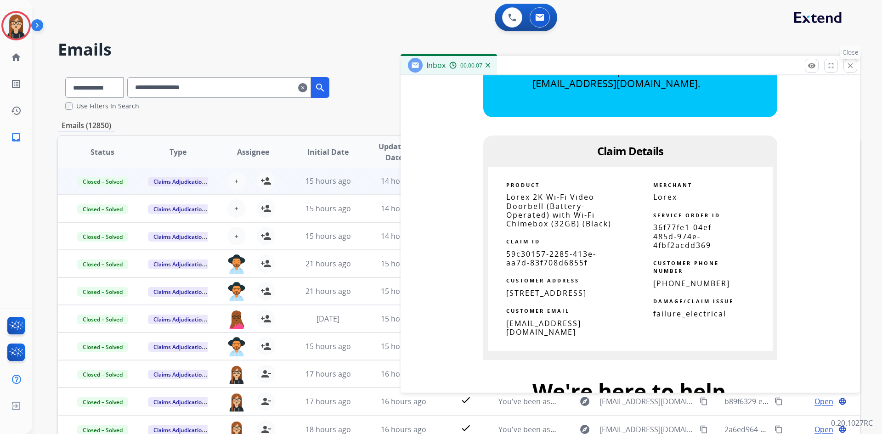
click at [853, 64] on mat-icon "close" at bounding box center [850, 66] width 8 height 8
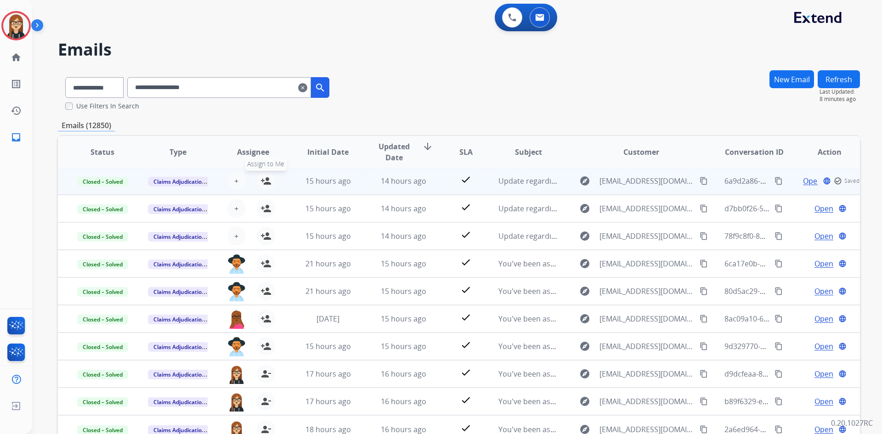
click at [262, 176] on mat-icon "person_add" at bounding box center [265, 180] width 11 height 11
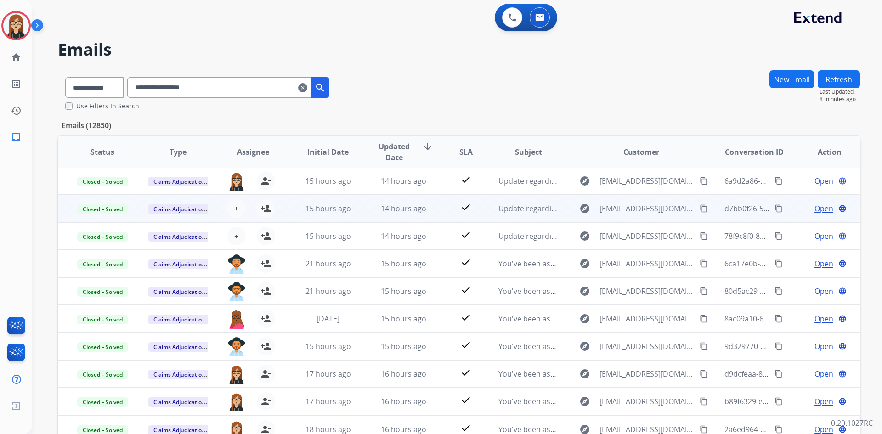
click at [814, 208] on span "Open" at bounding box center [823, 208] width 19 height 11
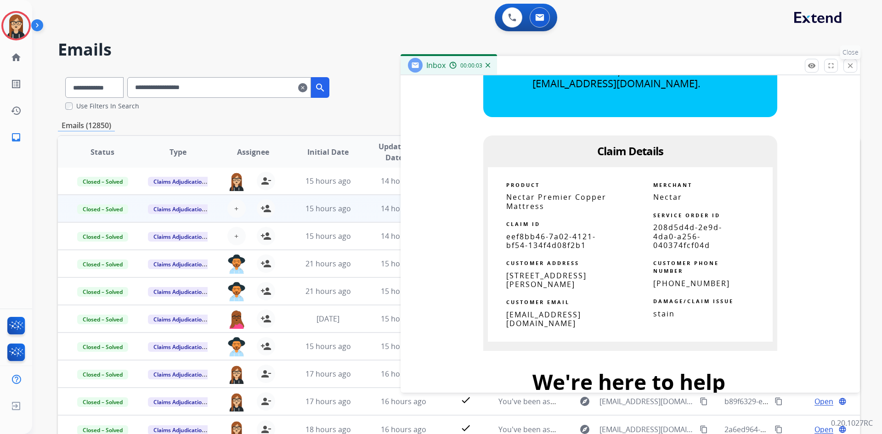
click at [851, 68] on mat-icon "close" at bounding box center [850, 66] width 8 height 8
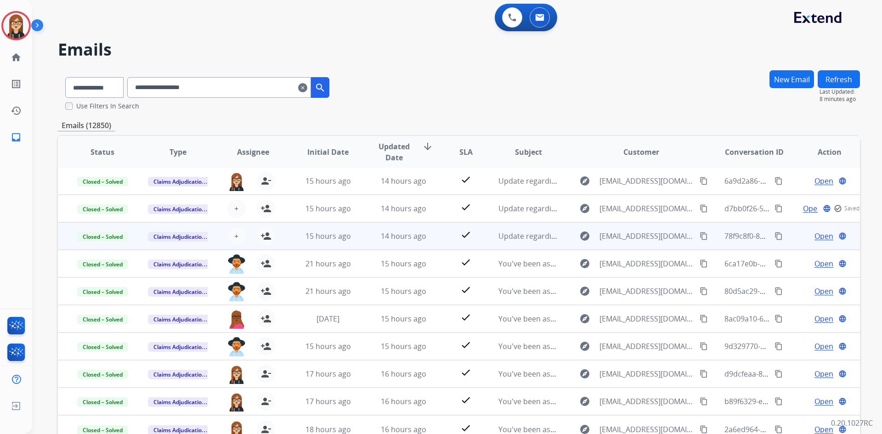
click at [819, 233] on span "Open" at bounding box center [823, 236] width 19 height 11
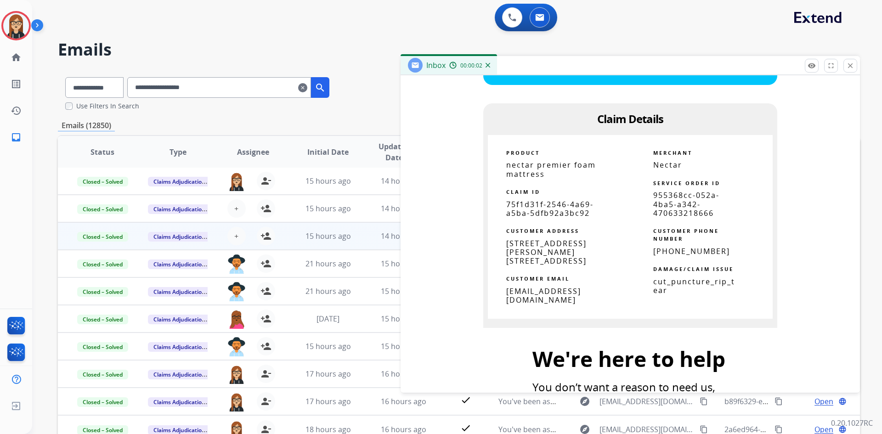
scroll to position [459, 0]
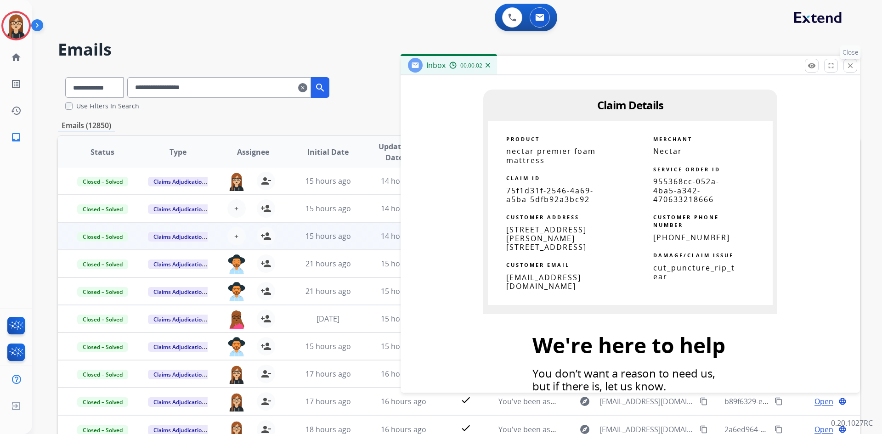
click at [849, 69] on mat-icon "close" at bounding box center [850, 66] width 8 height 8
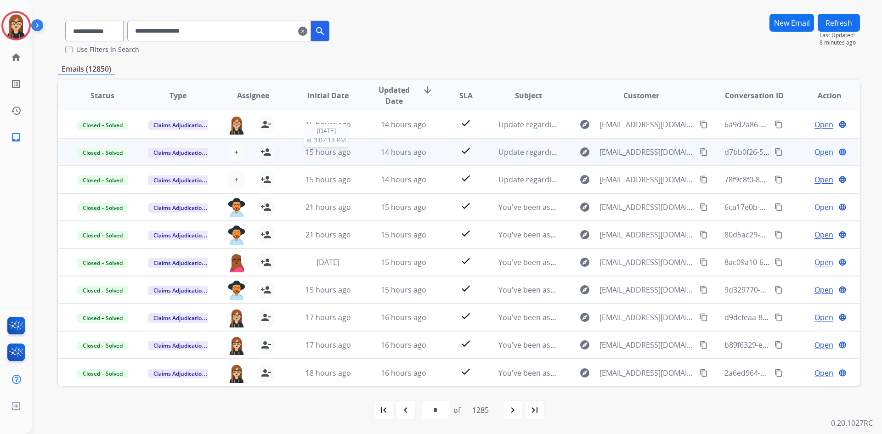
scroll to position [0, 0]
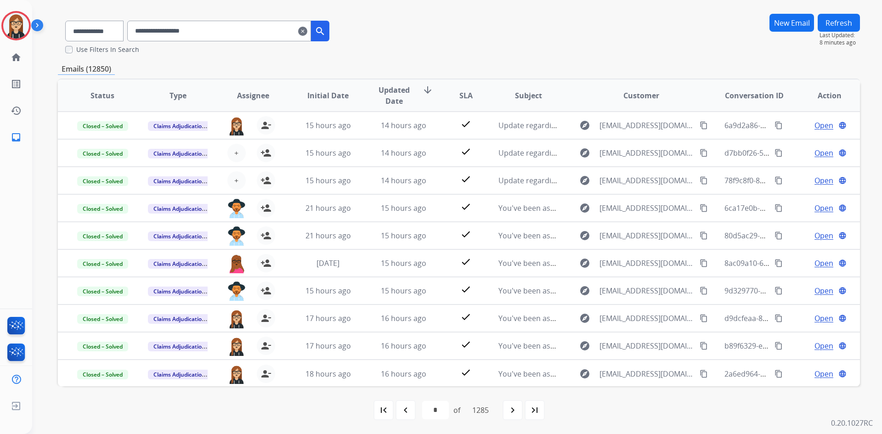
click at [307, 30] on mat-icon "clear" at bounding box center [302, 31] width 9 height 11
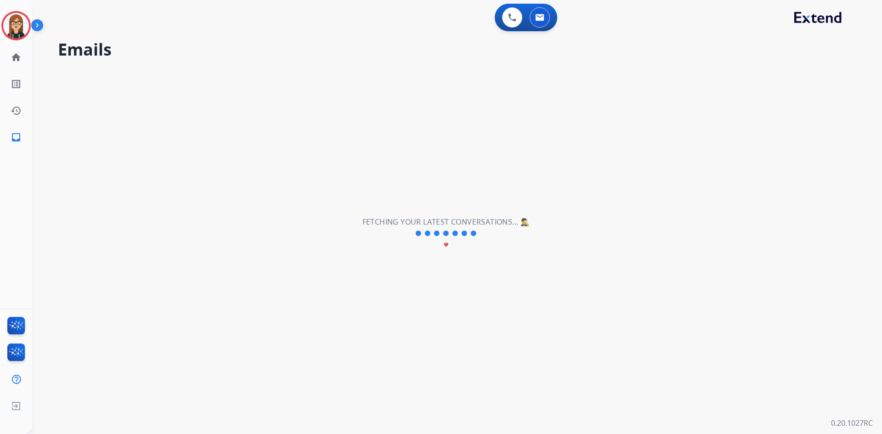
select select "**********"
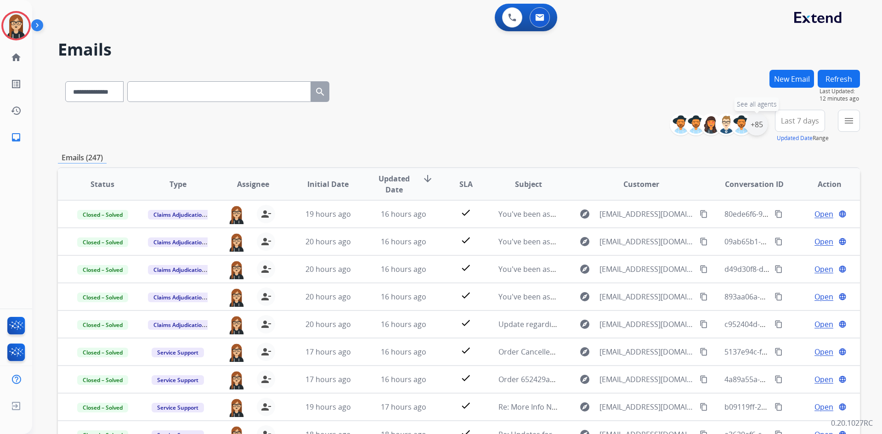
click at [753, 123] on div "+85" at bounding box center [756, 124] width 22 height 22
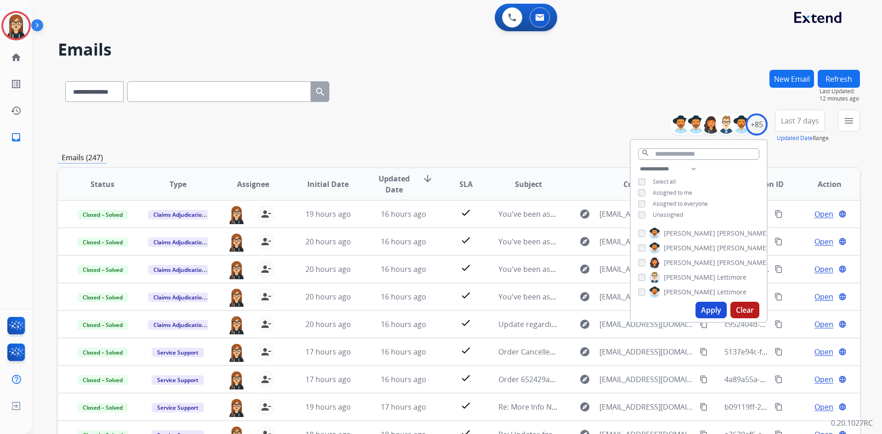
click at [712, 313] on button "Apply" at bounding box center [710, 310] width 31 height 17
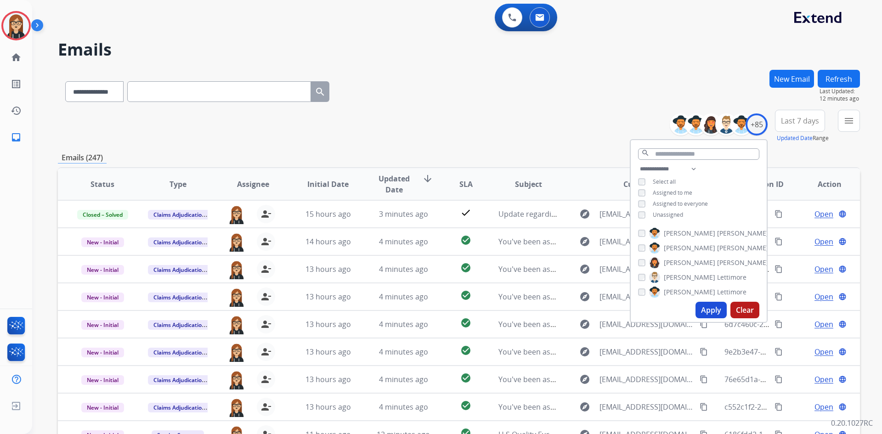
click at [511, 106] on div "**********" at bounding box center [459, 90] width 802 height 40
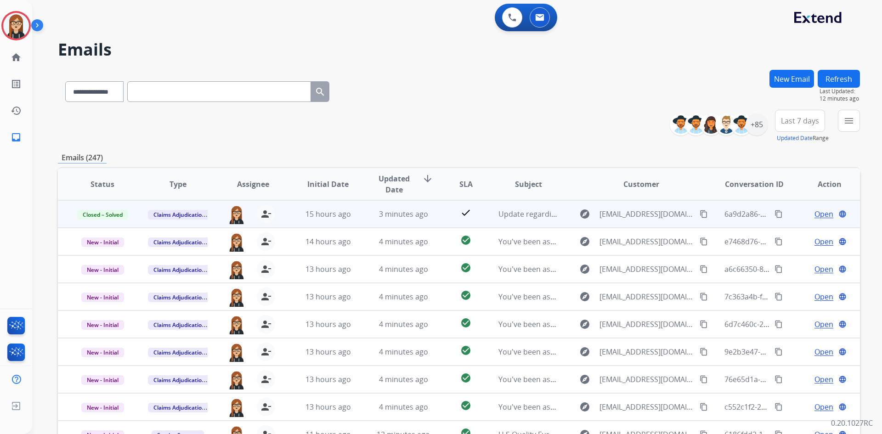
click at [814, 214] on span "Open" at bounding box center [823, 213] width 19 height 11
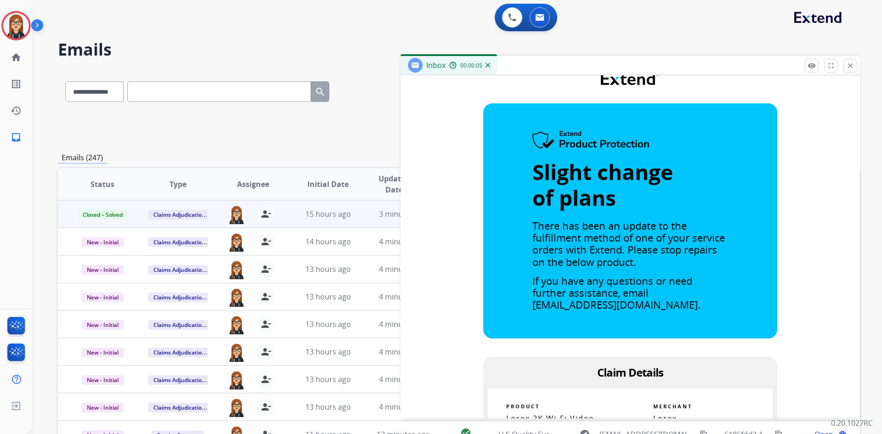
scroll to position [138, 0]
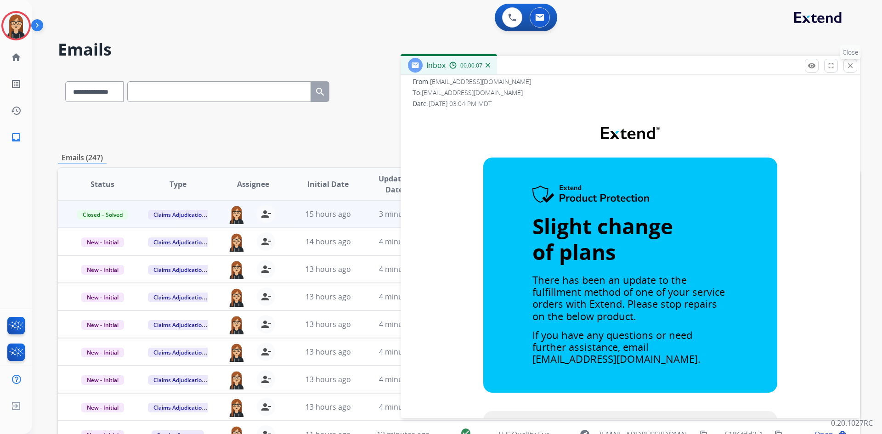
click at [850, 66] on mat-icon "close" at bounding box center [850, 66] width 8 height 8
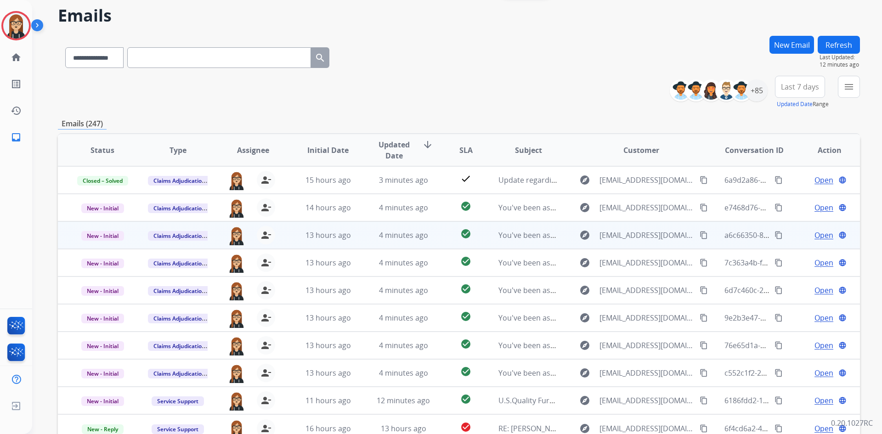
scroll to position [0, 0]
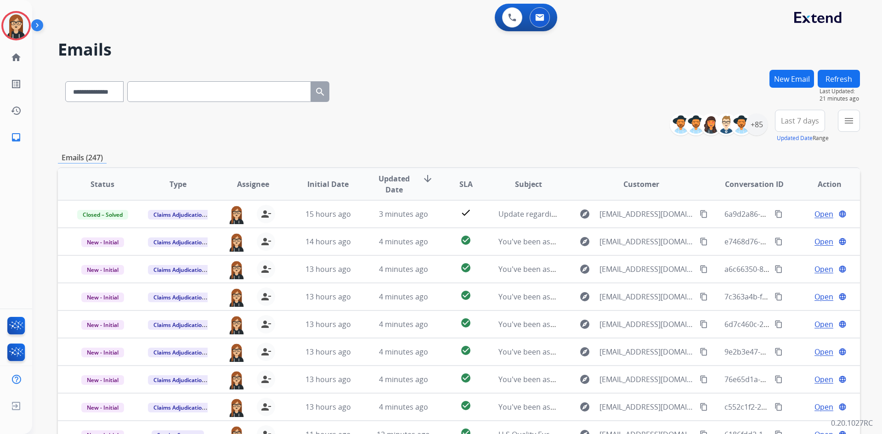
click at [421, 124] on div "**********" at bounding box center [459, 126] width 802 height 33
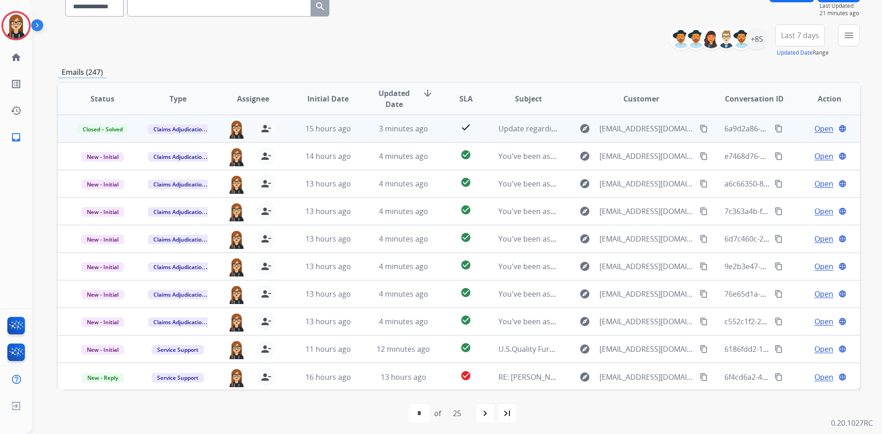
scroll to position [89, 0]
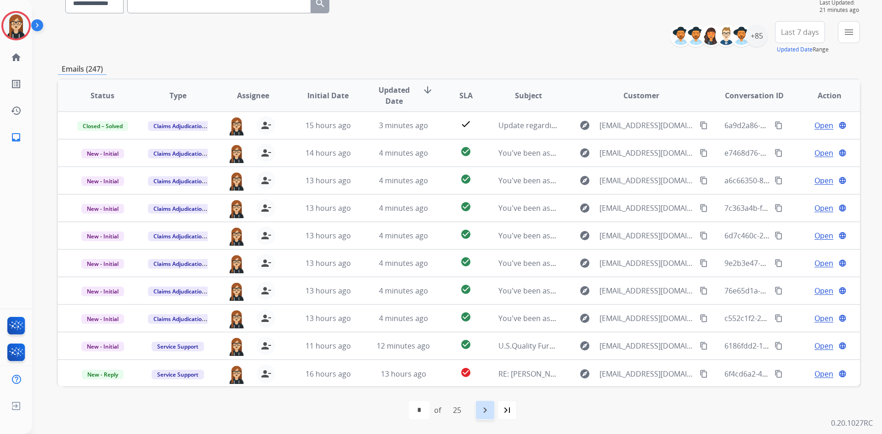
click at [486, 412] on mat-icon "navigate_next" at bounding box center [484, 410] width 11 height 11
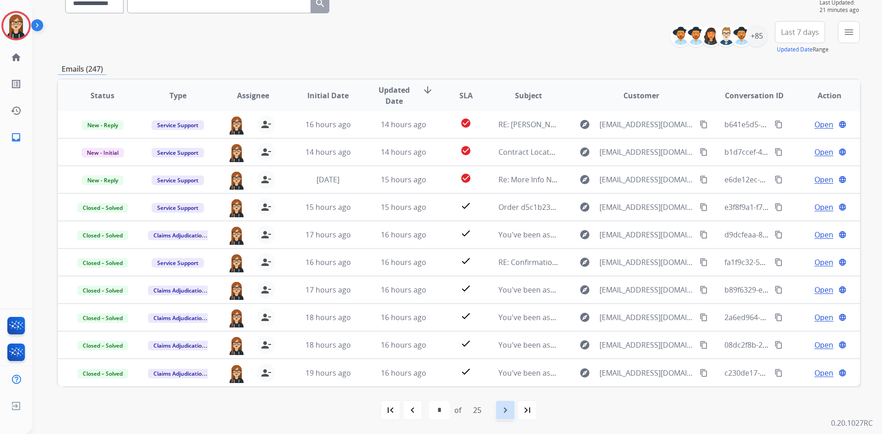
click at [510, 414] on mat-icon "navigate_next" at bounding box center [505, 410] width 11 height 11
click at [413, 410] on mat-icon "navigate_before" at bounding box center [412, 410] width 11 height 11
select select "*"
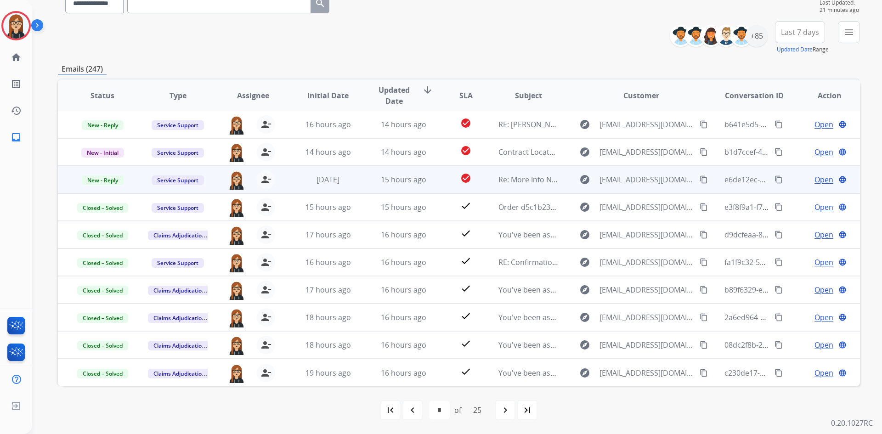
click at [817, 181] on span "Open" at bounding box center [823, 179] width 19 height 11
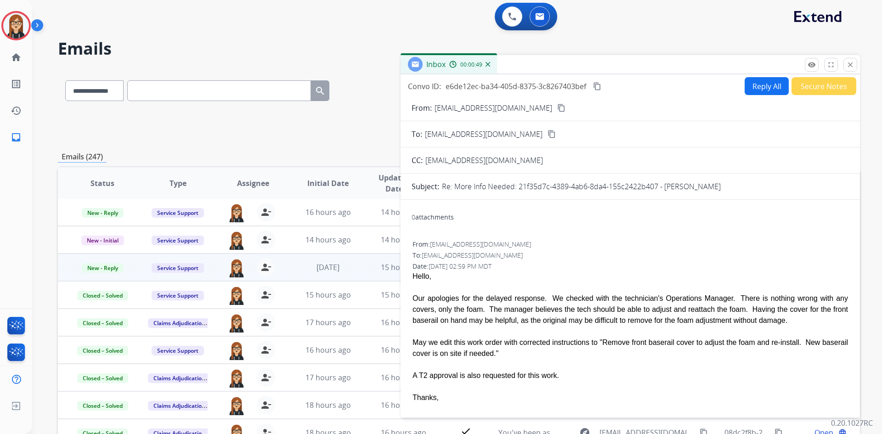
scroll to position [0, 0]
click at [759, 85] on button "Reply All" at bounding box center [766, 87] width 44 height 18
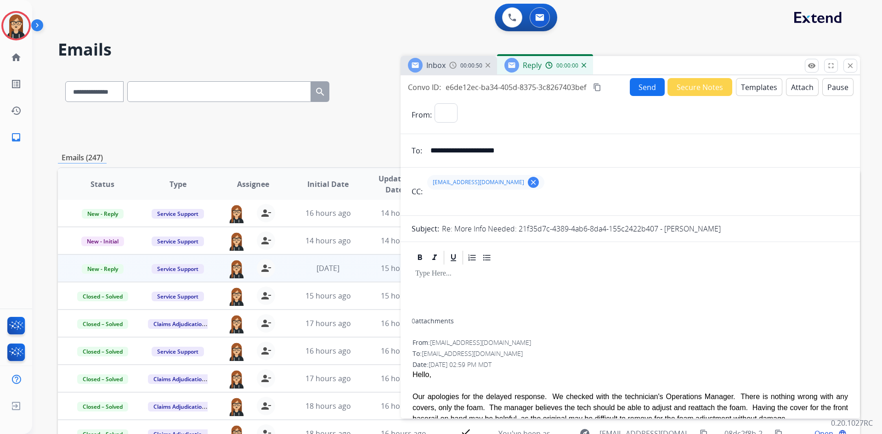
select select "**********"
click at [512, 295] on div at bounding box center [629, 292] width 437 height 52
click at [634, 84] on button "Send" at bounding box center [647, 87] width 35 height 18
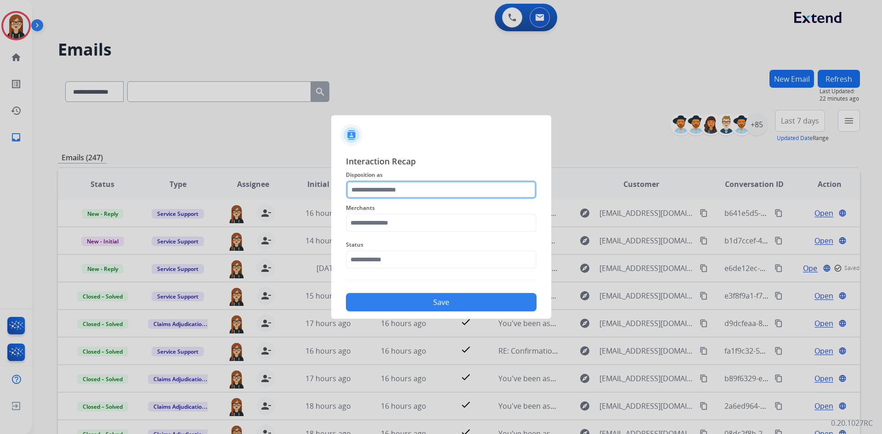
click at [469, 196] on input "text" at bounding box center [441, 189] width 191 height 18
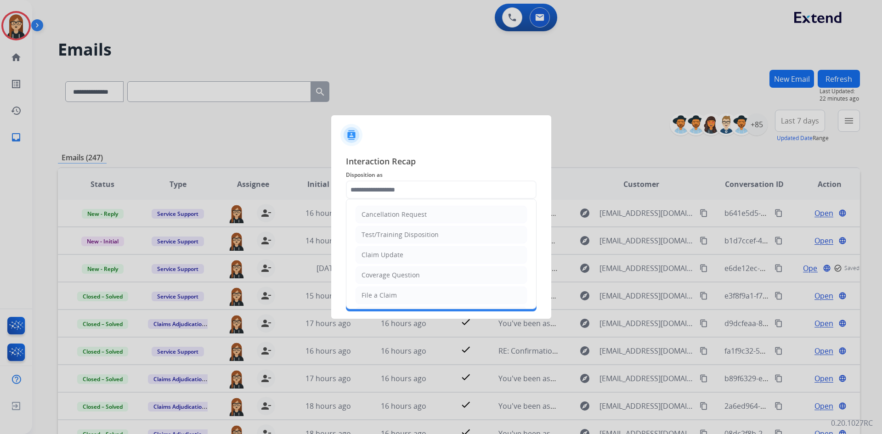
drag, startPoint x: 423, startPoint y: 248, endPoint x: 415, endPoint y: 238, distance: 13.1
click at [422, 248] on li "Claim Update" at bounding box center [440, 254] width 171 height 17
type input "**********"
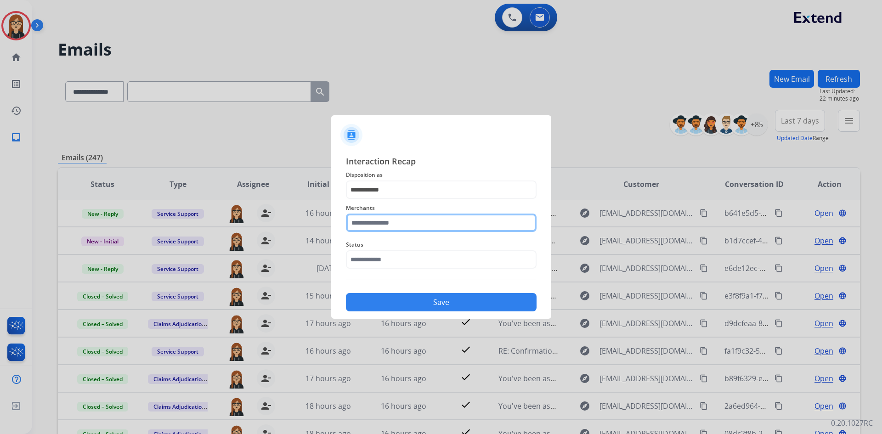
click at [406, 217] on input "text" at bounding box center [441, 223] width 191 height 18
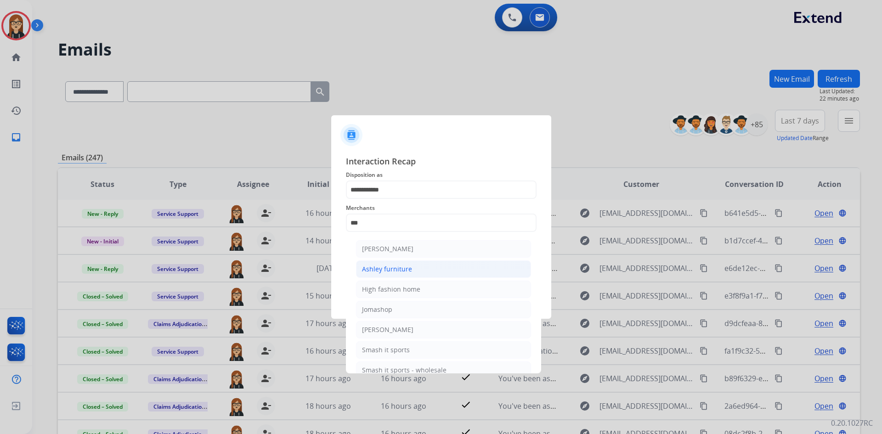
click at [401, 271] on div "Ashley furniture" at bounding box center [387, 268] width 50 height 9
type input "**********"
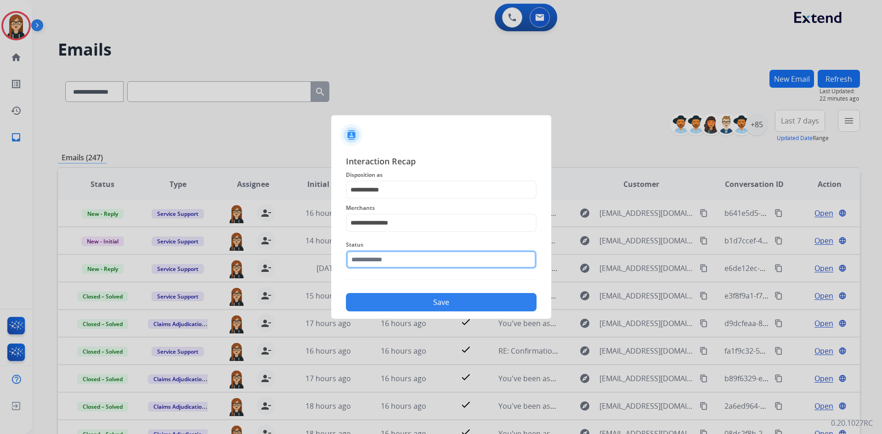
click at [395, 258] on input "text" at bounding box center [441, 259] width 191 height 18
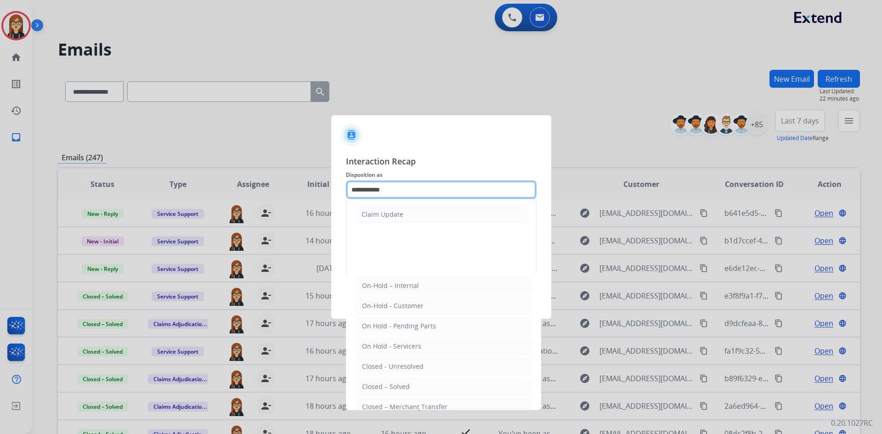
click at [409, 186] on input "**********" at bounding box center [441, 189] width 191 height 18
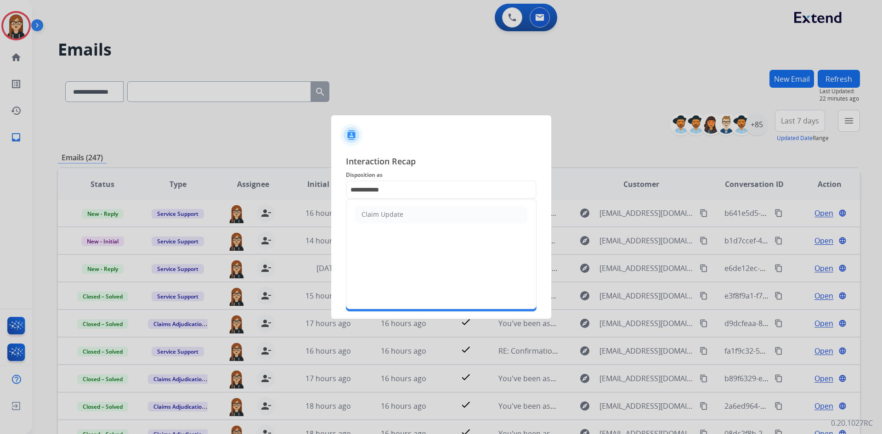
click at [384, 179] on span "Disposition as" at bounding box center [441, 174] width 191 height 11
drag, startPoint x: 411, startPoint y: 187, endPoint x: 354, endPoint y: 187, distance: 56.9
click at [354, 187] on input "**********" at bounding box center [441, 189] width 191 height 18
type input "*"
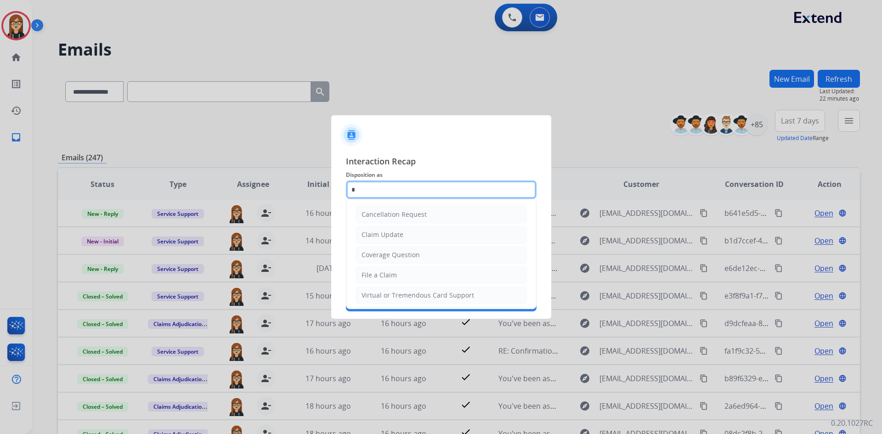
drag, startPoint x: 354, startPoint y: 187, endPoint x: 332, endPoint y: 190, distance: 23.1
click at [332, 190] on div "**********" at bounding box center [441, 232] width 220 height 171
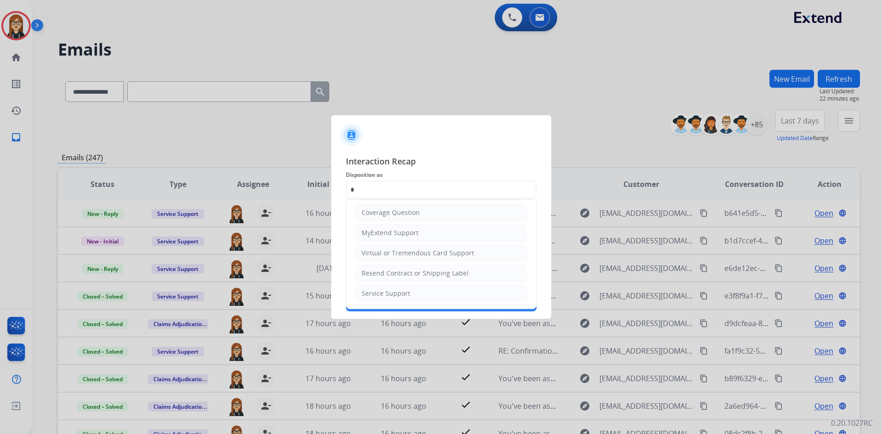
drag, startPoint x: 387, startPoint y: 294, endPoint x: 379, endPoint y: 271, distance: 24.4
click at [386, 294] on div "Service Support" at bounding box center [385, 293] width 49 height 9
type input "**********"
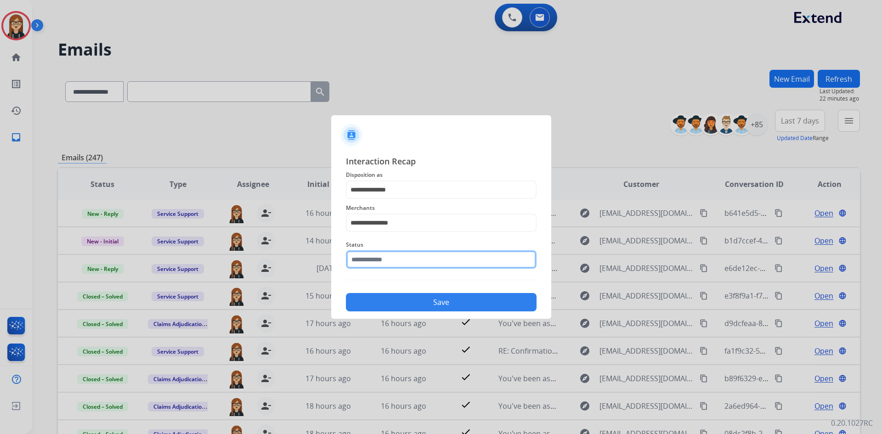
click at [389, 260] on input "text" at bounding box center [441, 259] width 191 height 18
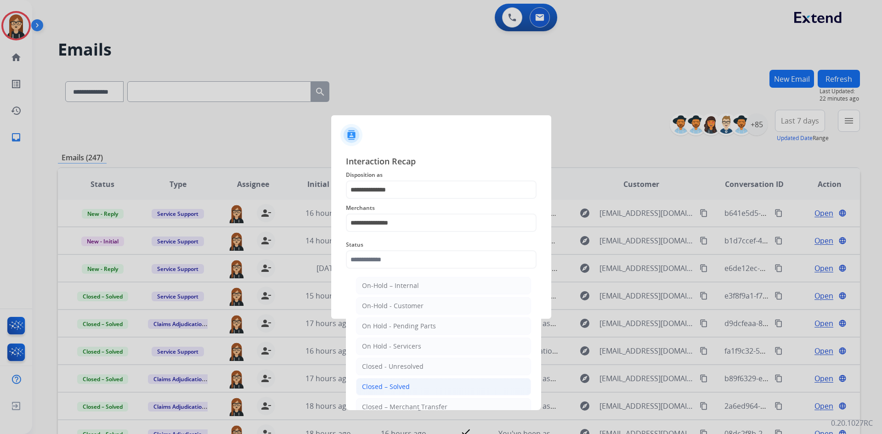
click at [408, 383] on li "Closed – Solved" at bounding box center [443, 386] width 175 height 17
type input "**********"
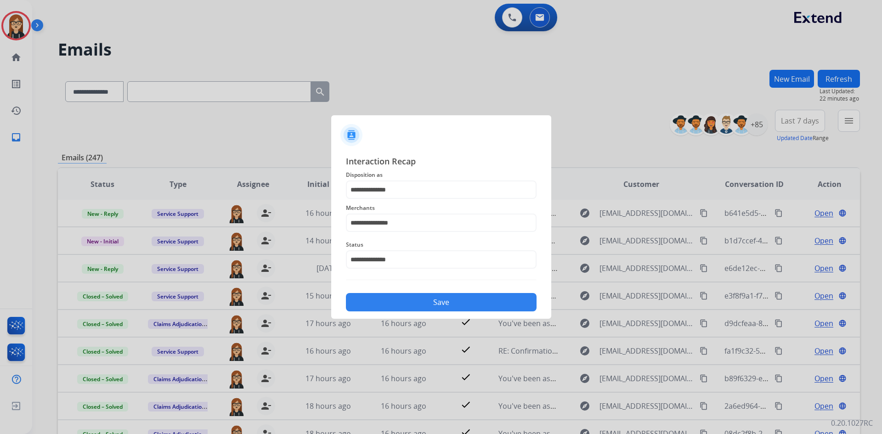
click at [438, 298] on button "Save" at bounding box center [441, 302] width 191 height 18
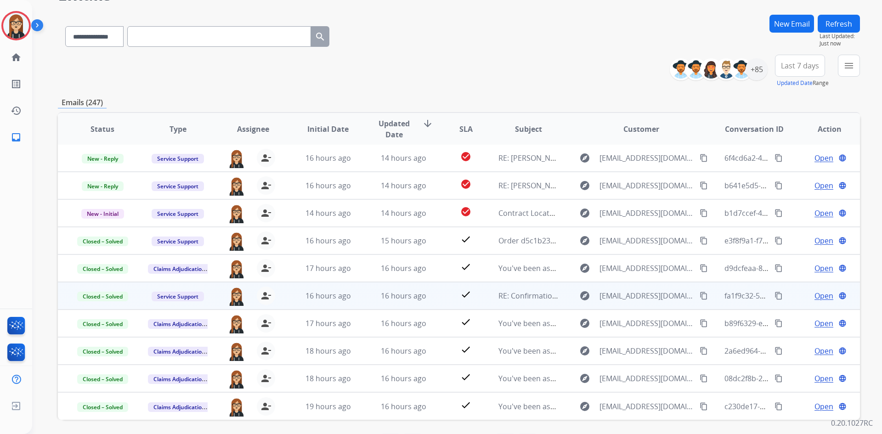
scroll to position [89, 0]
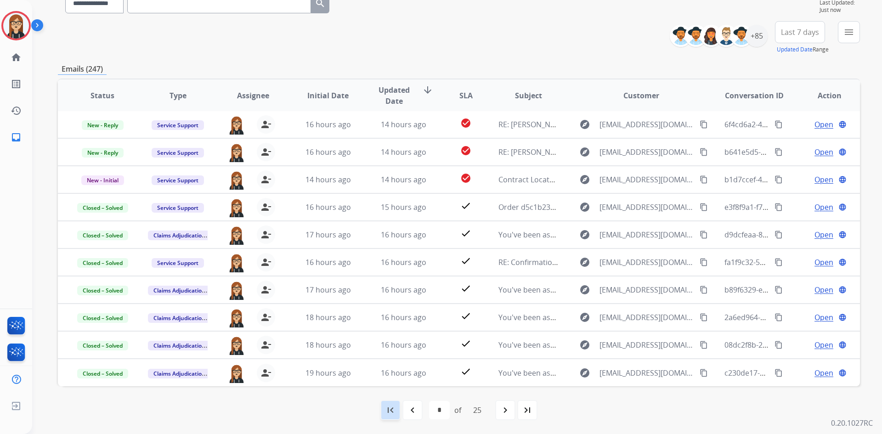
click at [388, 411] on mat-icon "first_page" at bounding box center [390, 410] width 11 height 11
select select "*"
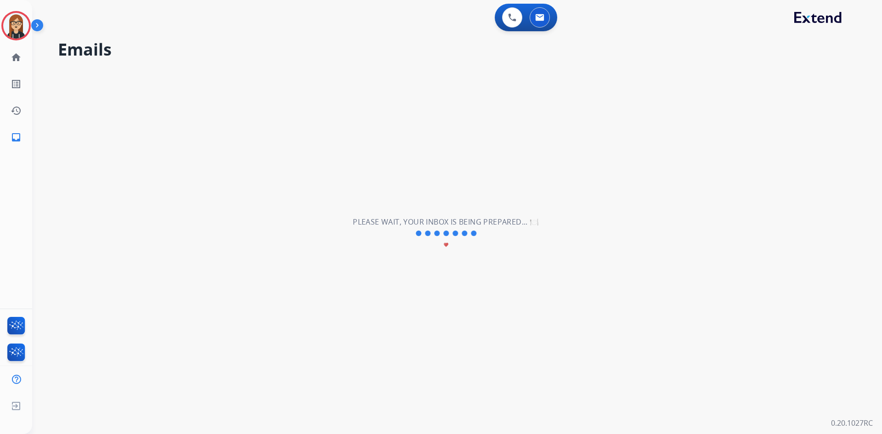
scroll to position [0, 0]
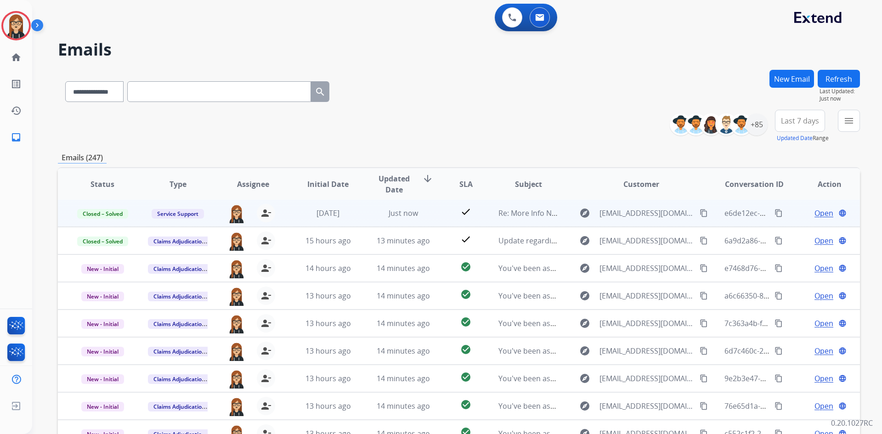
click at [814, 214] on span "Open" at bounding box center [823, 213] width 19 height 11
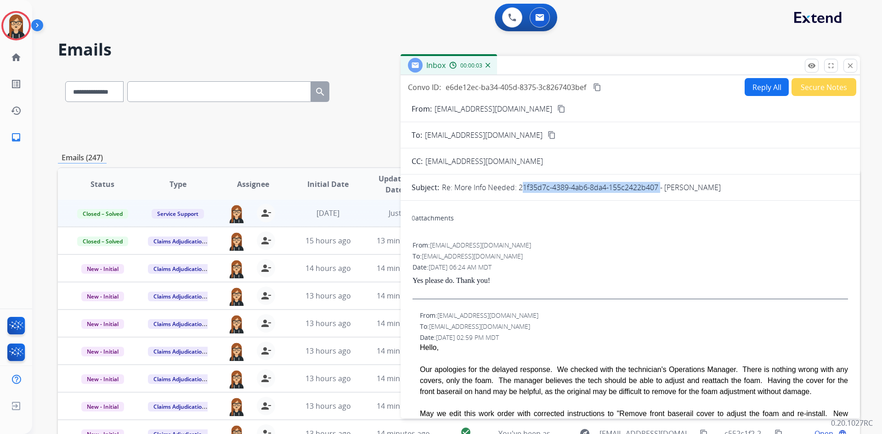
drag, startPoint x: 518, startPoint y: 189, endPoint x: 657, endPoint y: 190, distance: 139.6
click at [657, 190] on p "Re: More Info Needed: 21f35d7c-4389-4ab6-8da4-155c2422b407 - [PERSON_NAME]" at bounding box center [581, 187] width 279 height 11
copy p "21f35d7c-4389-4ab6-8da4-155c2422b407"
